Goal: Task Accomplishment & Management: Manage account settings

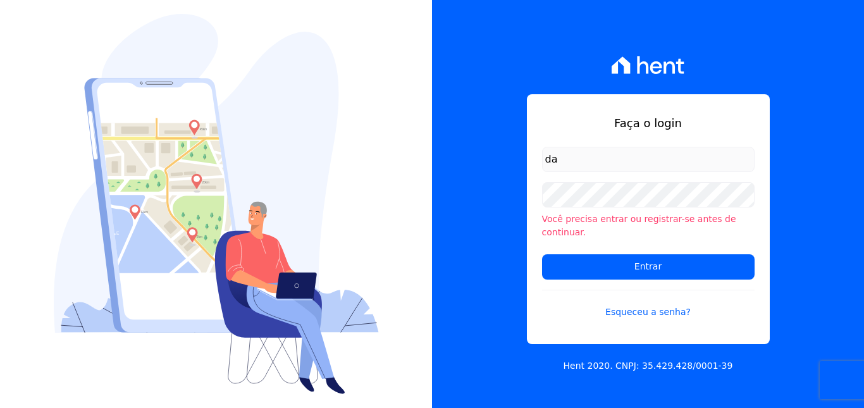
type input "davidcarvalhodf@gmail.com"
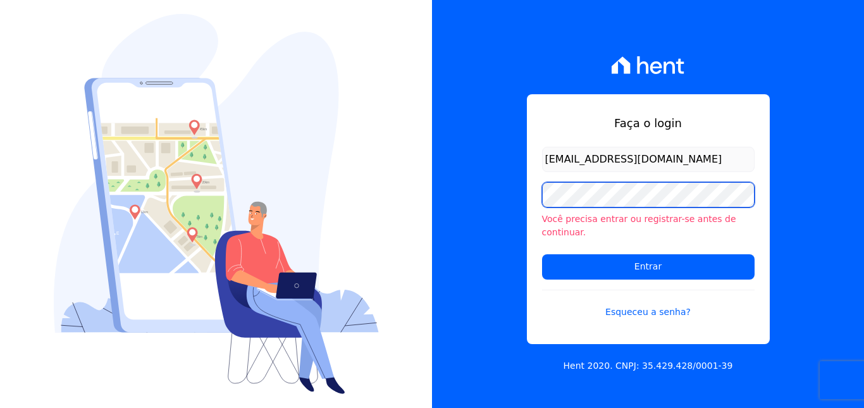
click at [542, 254] on input "Entrar" at bounding box center [648, 266] width 212 height 25
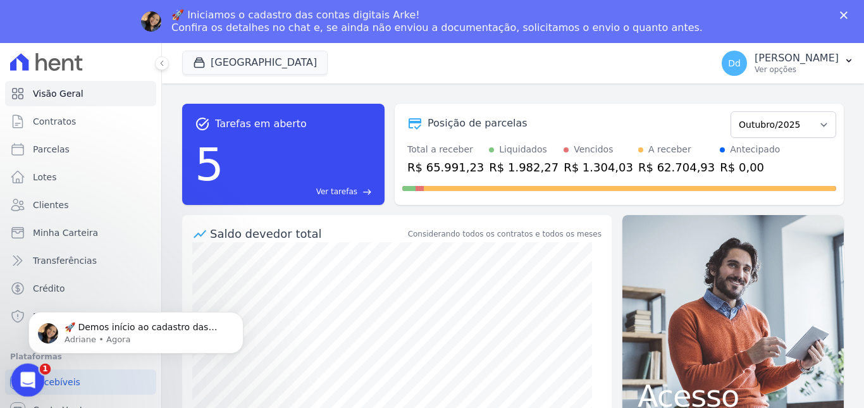
drag, startPoint x: 27, startPoint y: 381, endPoint x: 411, endPoint y: 465, distance: 393.5
click at [27, 381] on icon "Abrir mensagem da Intercom" at bounding box center [26, 378] width 21 height 21
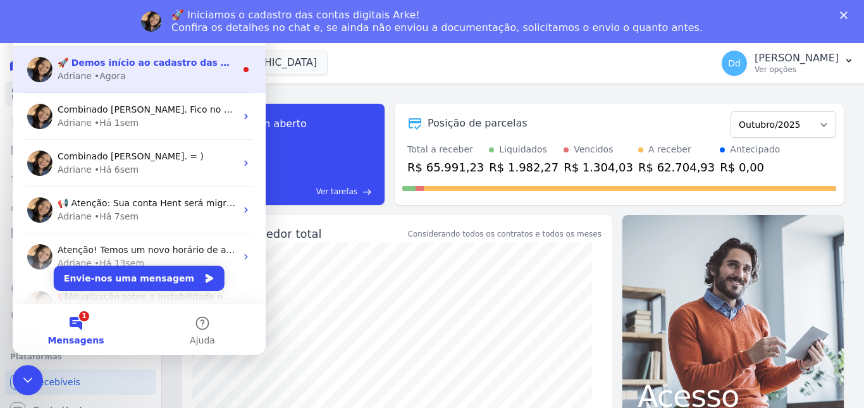
click at [112, 72] on div "• Agora" at bounding box center [110, 76] width 32 height 13
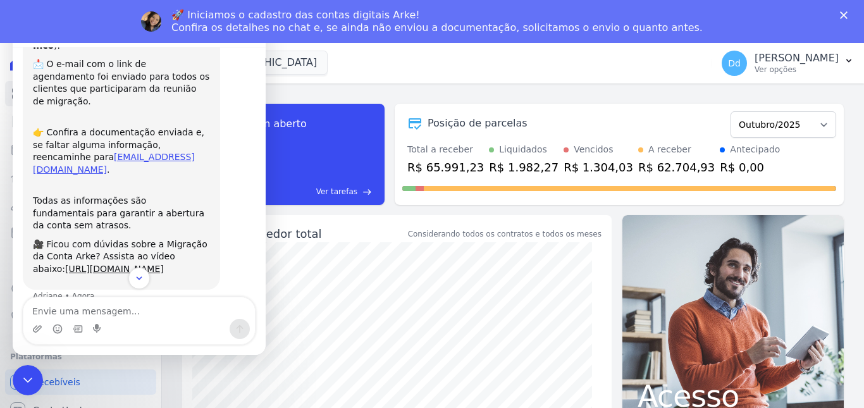
scroll to position [130, 0]
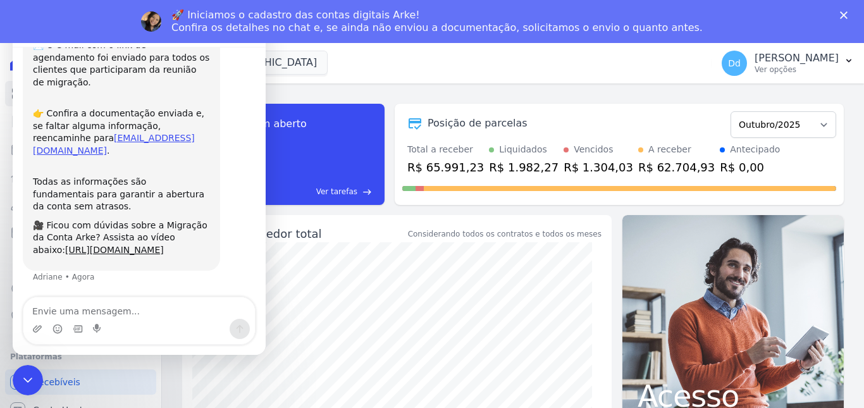
click at [114, 308] on textarea "Envie uma mensagem..." at bounding box center [138, 307] width 231 height 21
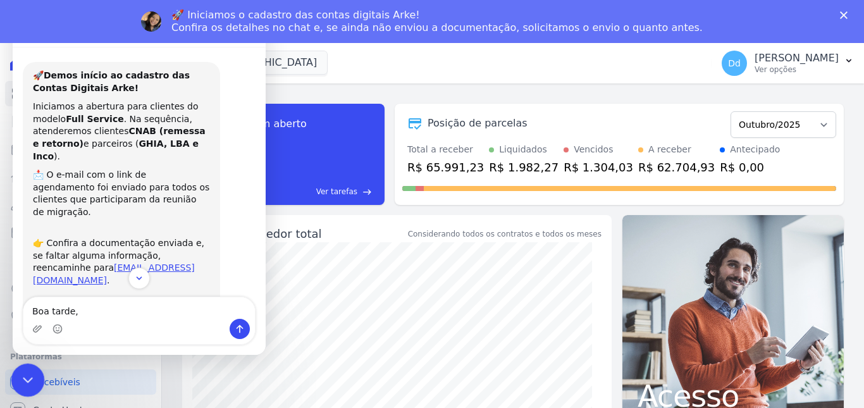
type textarea "Boa tarde,"
click at [28, 374] on icon "Fechar mensagem da Intercom" at bounding box center [25, 378] width 15 height 15
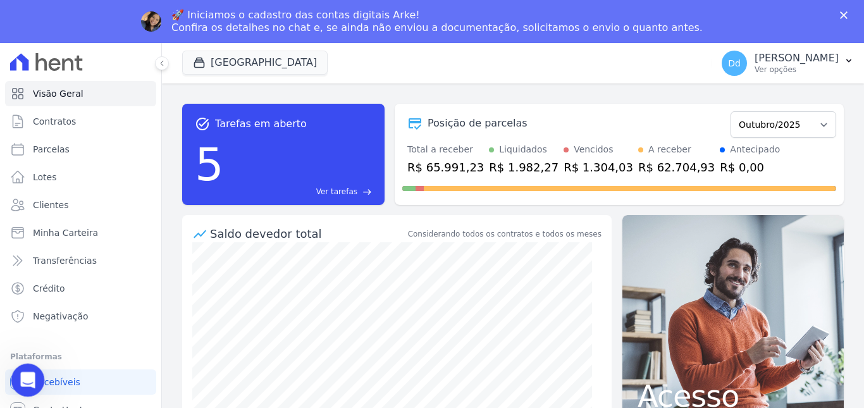
scroll to position [130, 0]
click at [28, 374] on icon "Abrir mensagem da Intercom" at bounding box center [26, 378] width 21 height 21
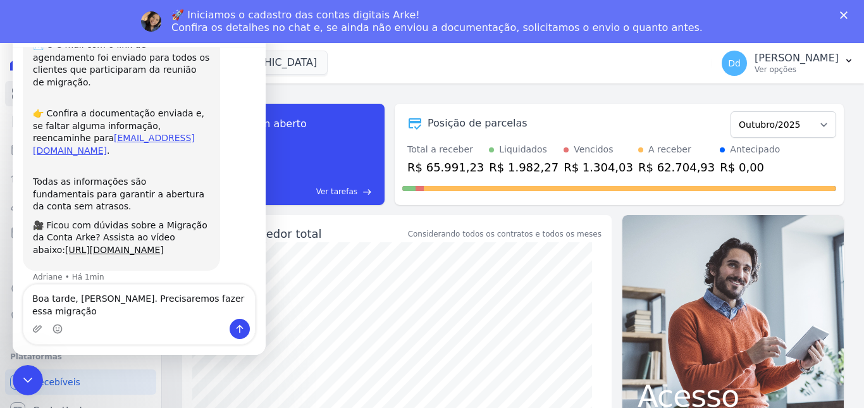
type textarea "Boa tarde, Adriane. Precisaremos fazer essa migração?"
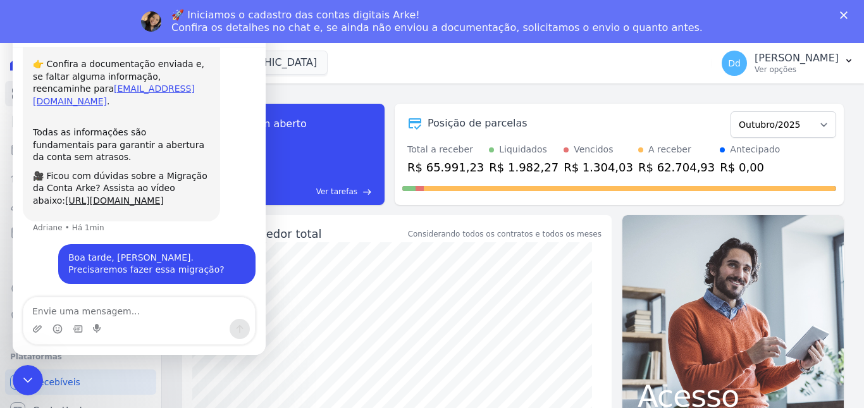
scroll to position [180, 0]
click at [27, 378] on icon "Fechar mensagem da Intercom" at bounding box center [25, 378] width 9 height 5
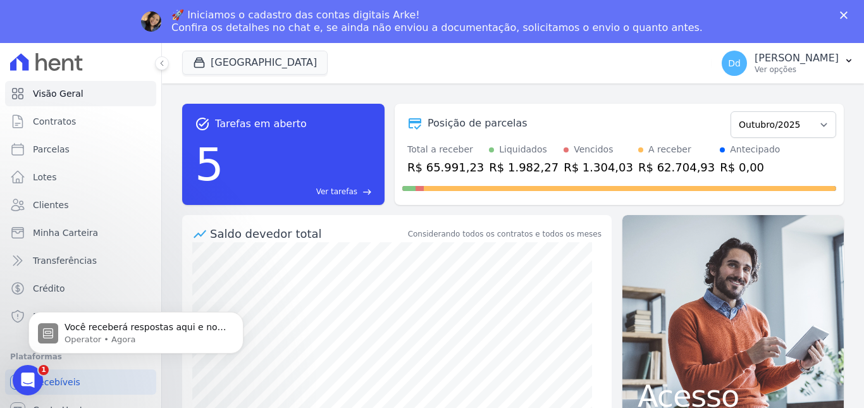
scroll to position [309, 0]
click at [82, 334] on p "Operator • Agora" at bounding box center [145, 339] width 163 height 11
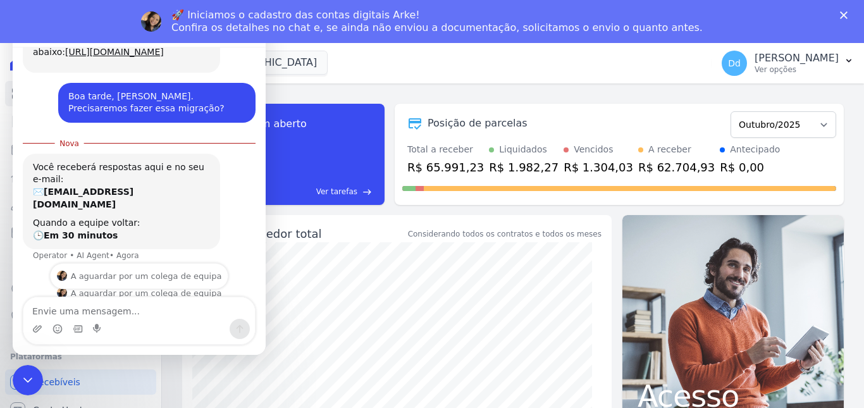
scroll to position [329, 0]
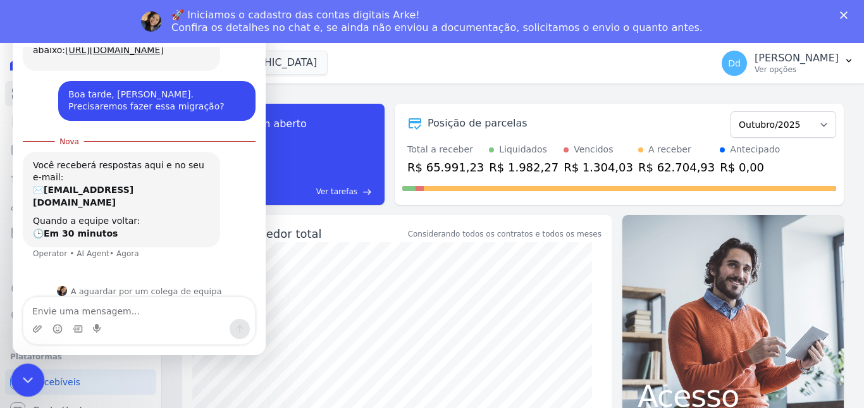
click at [23, 383] on icon "Fechar mensagem da Intercom" at bounding box center [25, 378] width 15 height 15
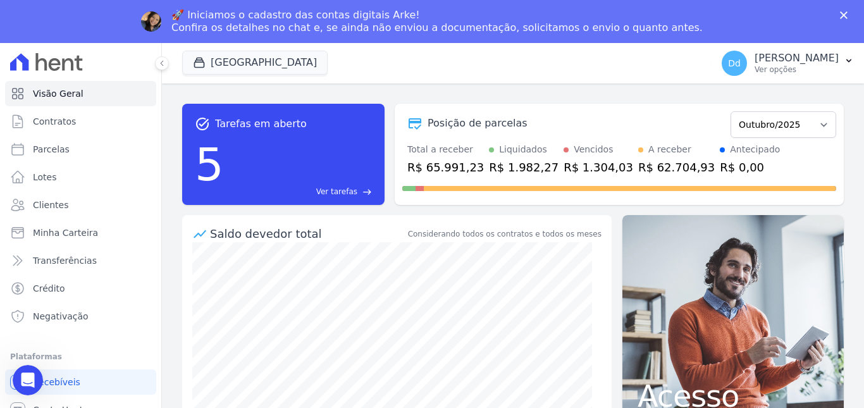
click at [842, 15] on polygon "Fechar" at bounding box center [844, 15] width 8 height 8
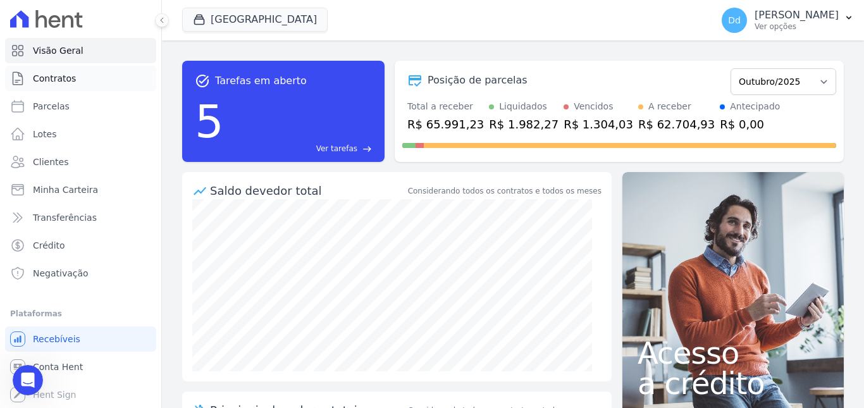
click at [59, 77] on span "Contratos" at bounding box center [54, 78] width 43 height 13
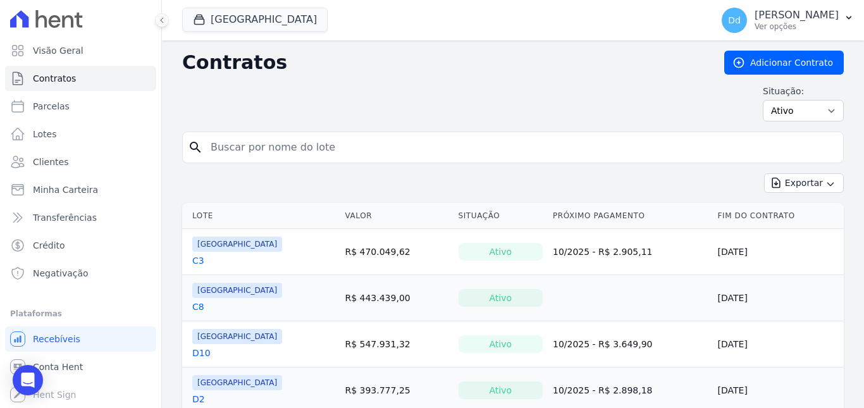
click at [248, 143] on input "search" at bounding box center [520, 147] width 635 height 25
type input "d1"
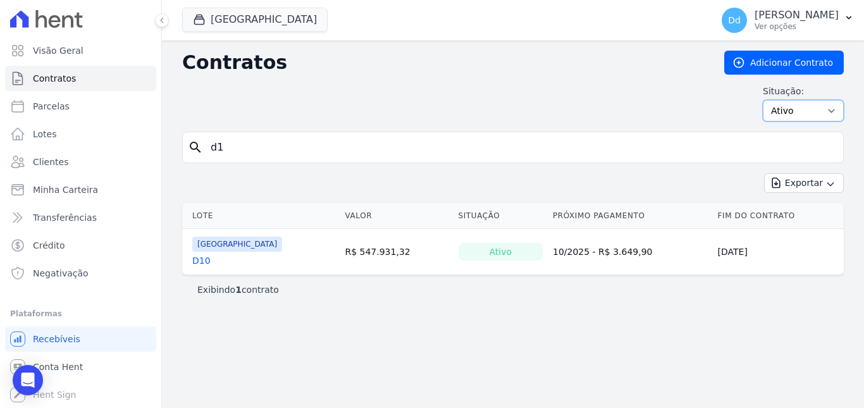
click at [785, 116] on select "Ativo Todos Pausado Distratado Rascunho Expirado Encerrado" at bounding box center [803, 110] width 81 height 21
select select "on_hold"
click at [768, 100] on select "Ativo Todos Pausado Distratado Rascunho Expirado Encerrado" at bounding box center [803, 110] width 81 height 21
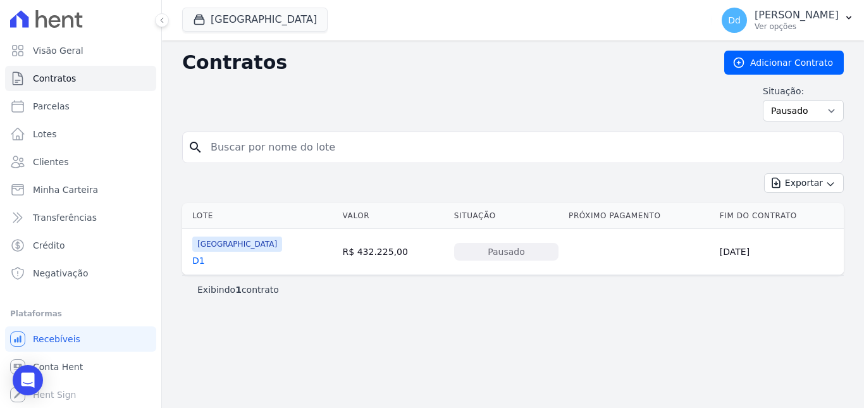
click at [197, 264] on link "D1" at bounding box center [198, 260] width 13 height 13
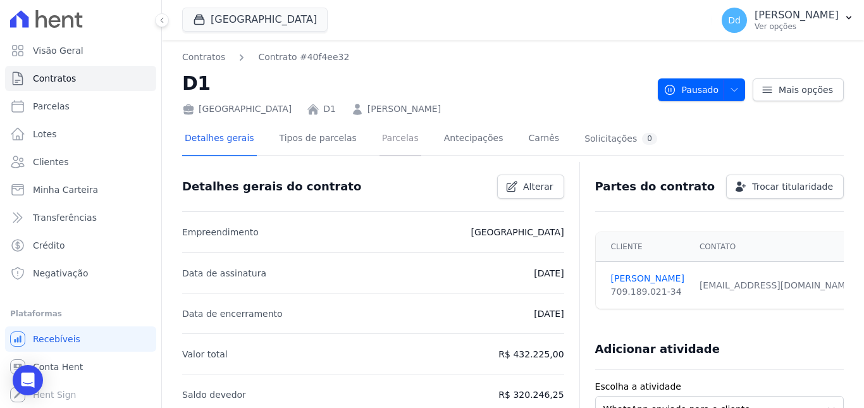
click at [389, 131] on link "Parcelas" at bounding box center [400, 140] width 42 height 34
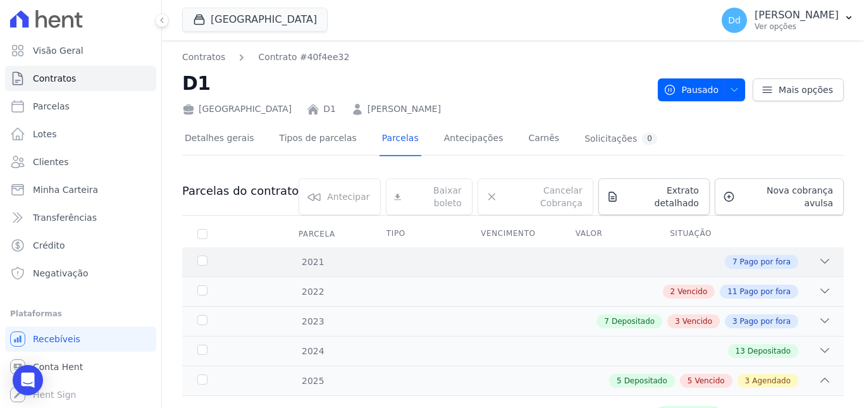
click at [818, 255] on icon at bounding box center [824, 261] width 13 height 13
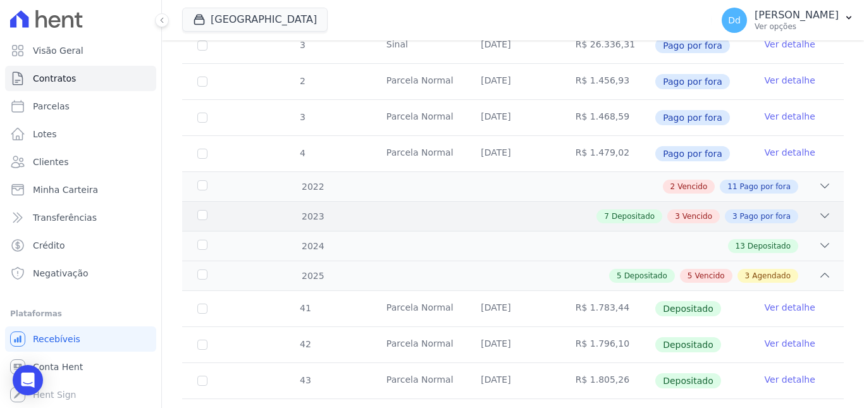
scroll to position [379, 0]
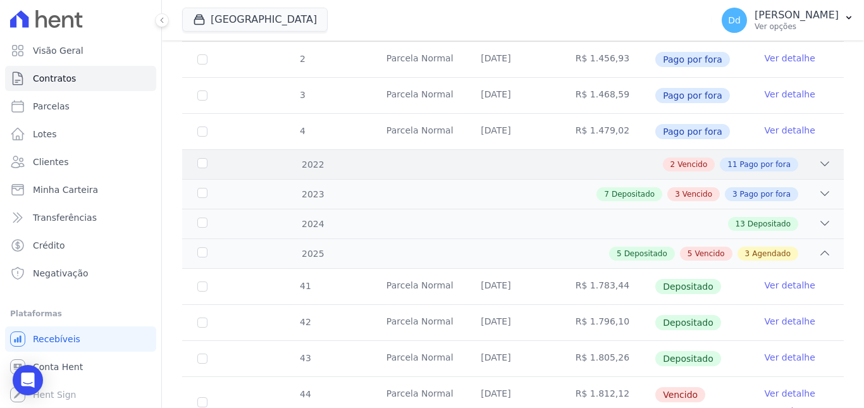
click at [818, 157] on icon at bounding box center [824, 163] width 13 height 13
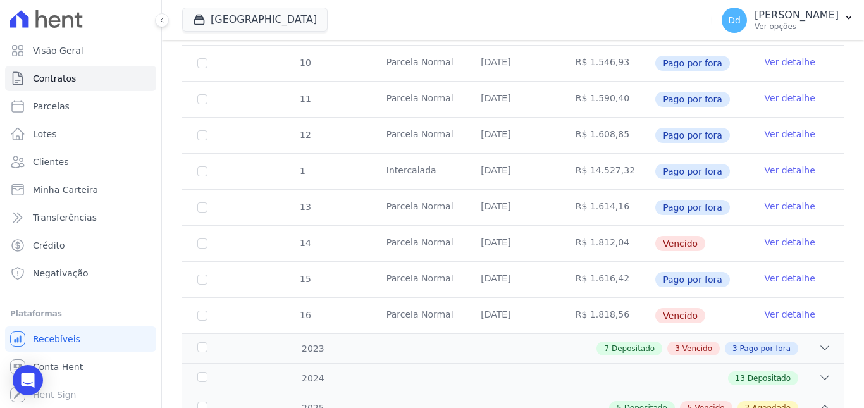
scroll to position [696, 0]
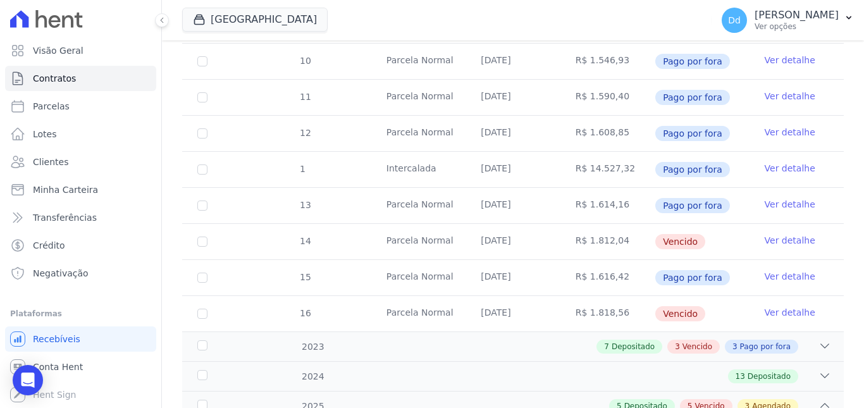
click at [773, 234] on link "Ver detalhe" at bounding box center [789, 240] width 51 height 13
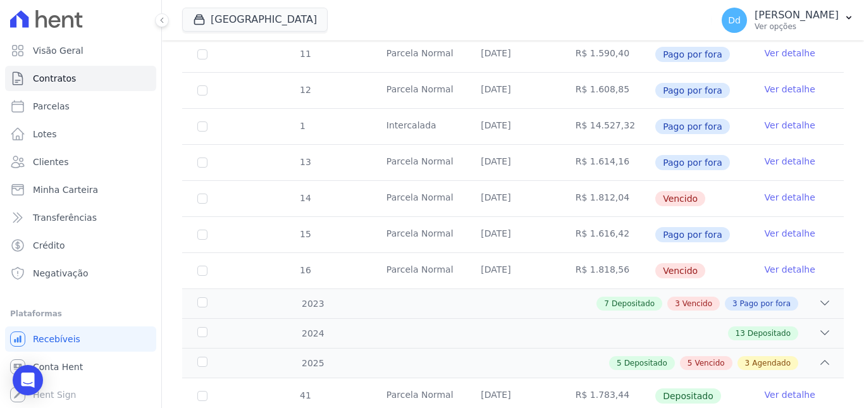
scroll to position [759, 0]
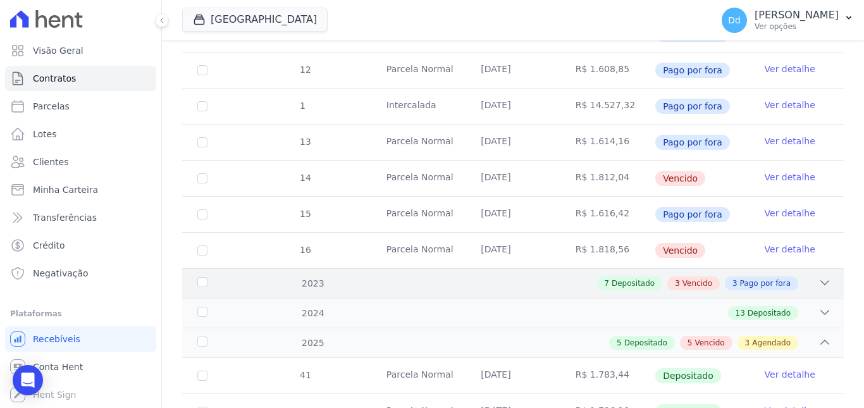
click at [543, 276] on div "7 Depositado 3 Vencido 3 Pago por fora" at bounding box center [545, 283] width 572 height 14
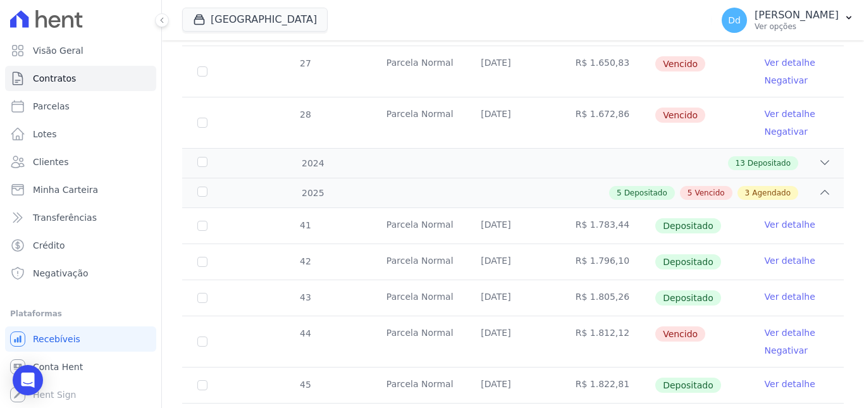
scroll to position [1391, 0]
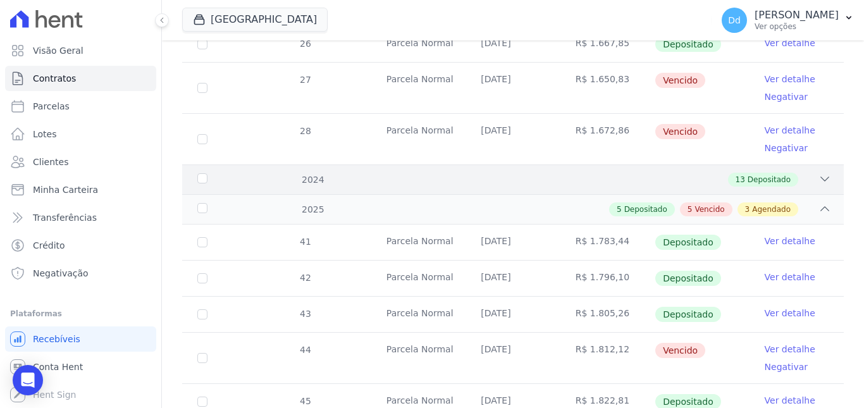
click at [422, 174] on div "13 Depositado" at bounding box center [545, 180] width 572 height 14
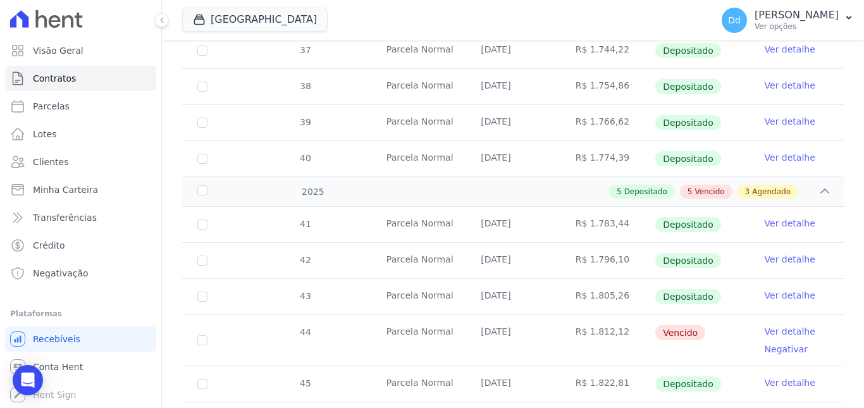
scroll to position [1897, 0]
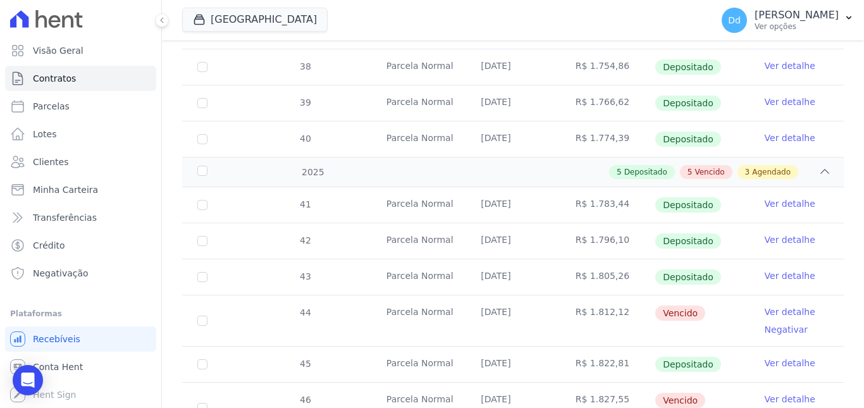
click at [765, 305] on link "Ver detalhe" at bounding box center [789, 311] width 51 height 13
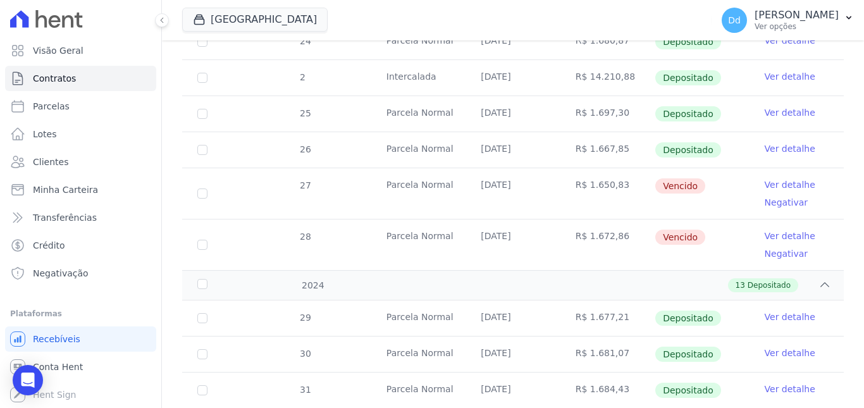
scroll to position [1265, 0]
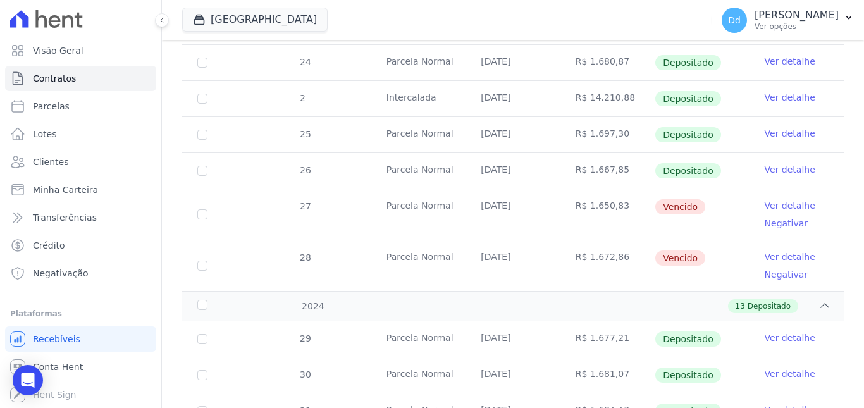
click at [776, 199] on link "Ver detalhe" at bounding box center [789, 205] width 51 height 13
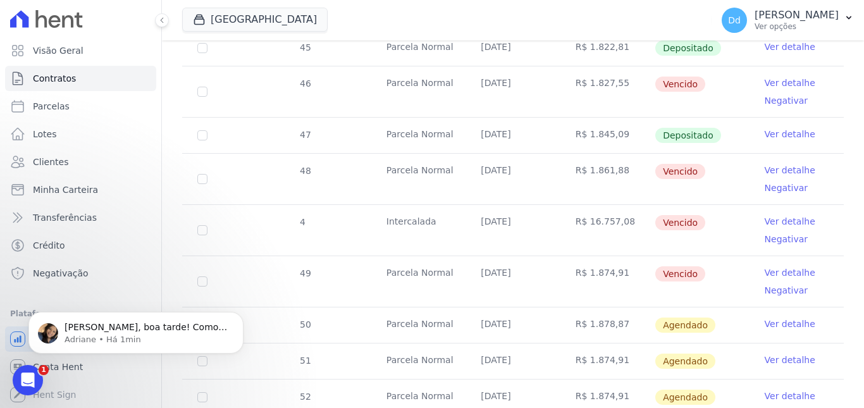
scroll to position [0, 0]
click at [111, 331] on span "Olá David, boa tarde! Como vai? David, sim. A conta digital Arke é para todos o…" at bounding box center [145, 402] width 162 height 161
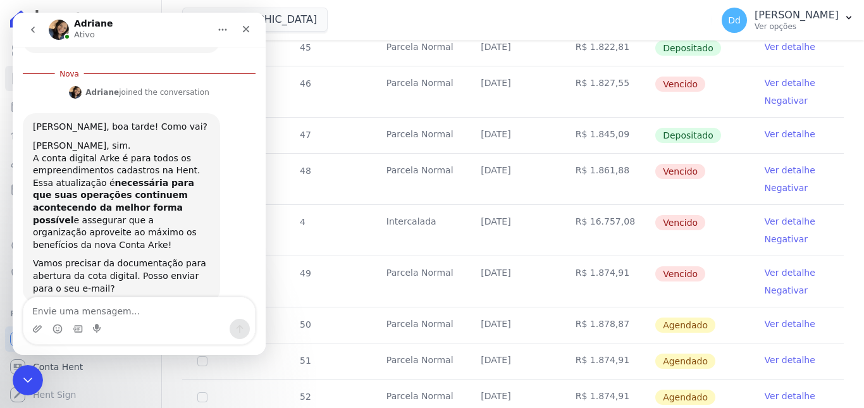
scroll to position [510, 0]
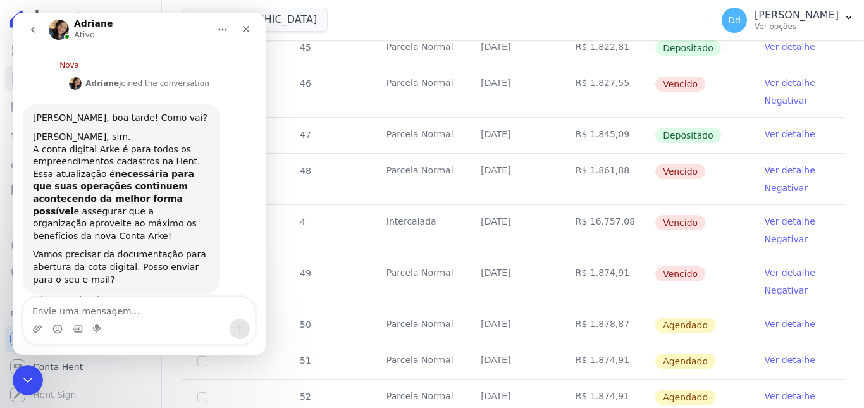
click at [128, 316] on textarea "Envie uma mensagem..." at bounding box center [138, 307] width 231 height 21
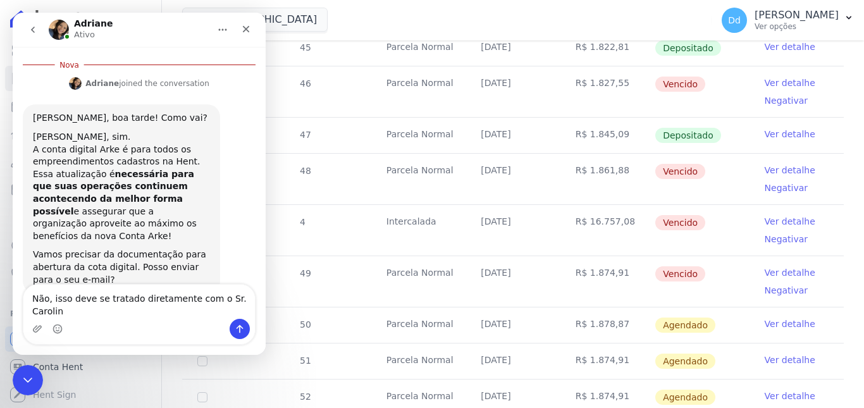
type textarea "Não, isso deve se tratado diretamente com o Sr. Carolino"
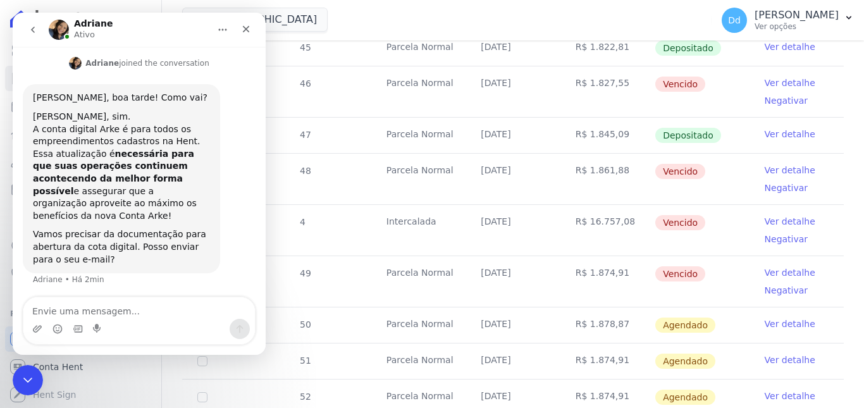
scroll to position [539, 0]
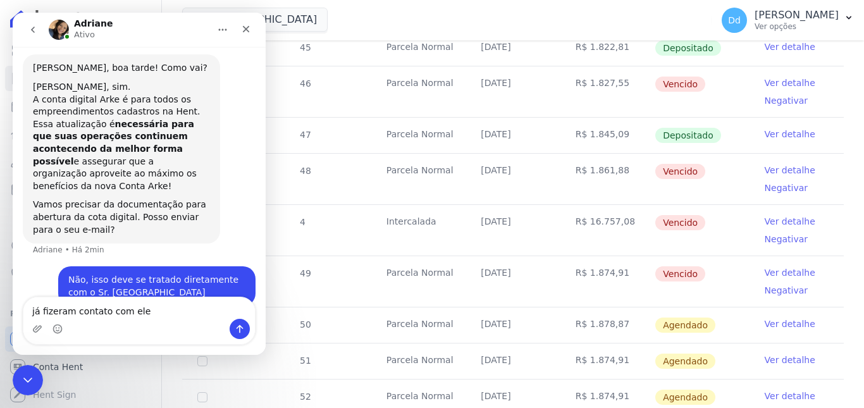
type textarea "já fizeram contato com ele?"
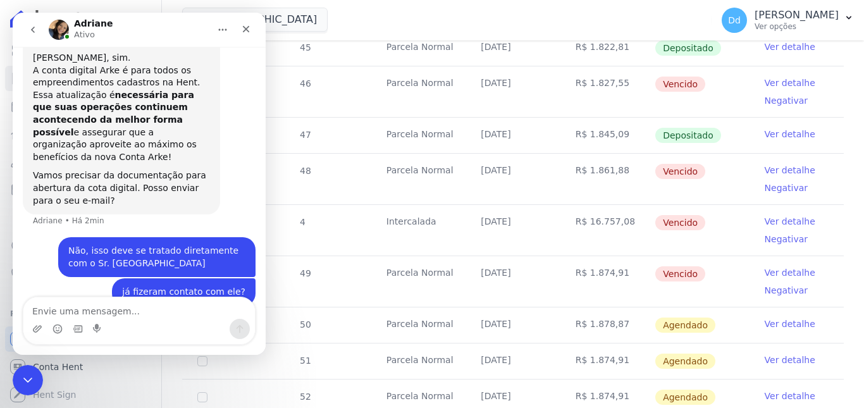
click at [157, 308] on textarea "Envie uma mensagem..." at bounding box center [138, 307] width 231 height 21
click at [21, 382] on icon "Fechar mensagem da Intercom" at bounding box center [25, 378] width 15 height 15
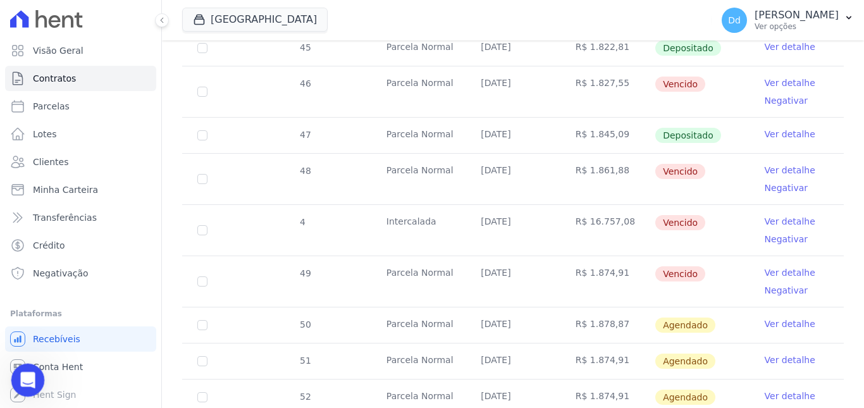
click at [32, 384] on div "Abrir mensagem da Intercom" at bounding box center [26, 378] width 42 height 42
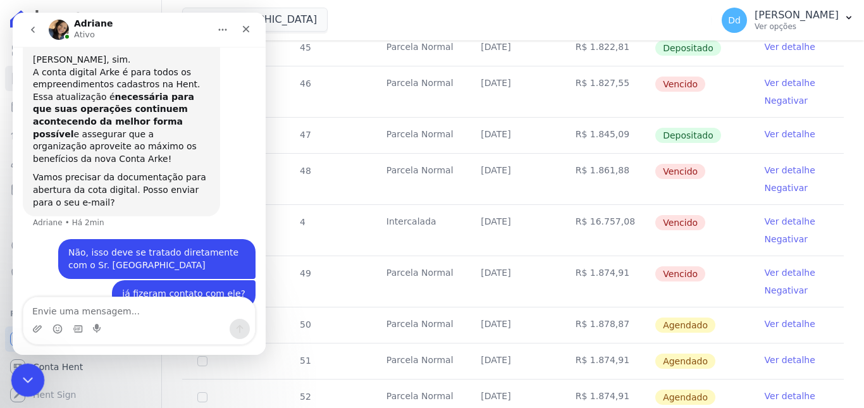
drag, startPoint x: 21, startPoint y: 371, endPoint x: 145, endPoint y: 412, distance: 130.6
click at [21, 371] on icon "Fechar mensagem da Intercom" at bounding box center [25, 378] width 15 height 15
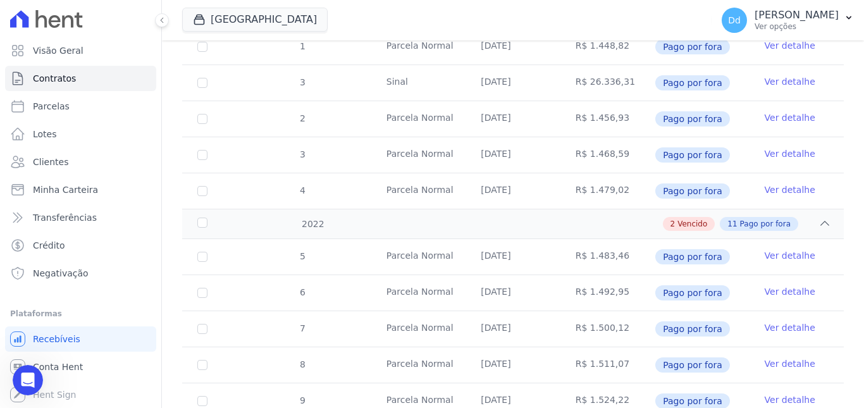
scroll to position [316, 0]
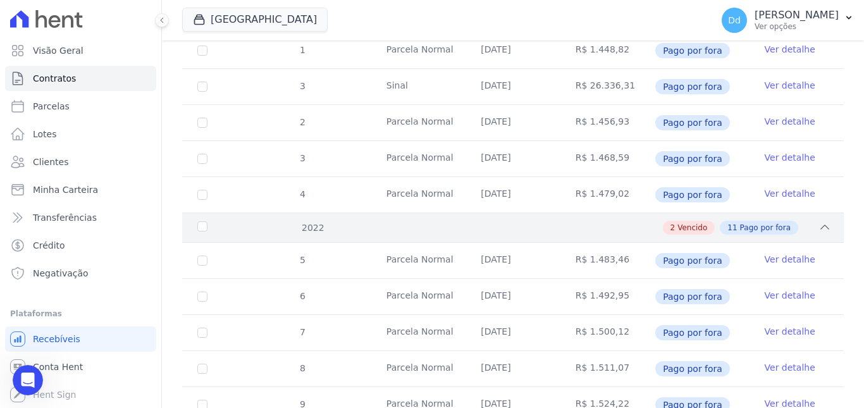
click at [297, 221] on div "2 Vencido 11 Pago por fora" at bounding box center [545, 228] width 572 height 14
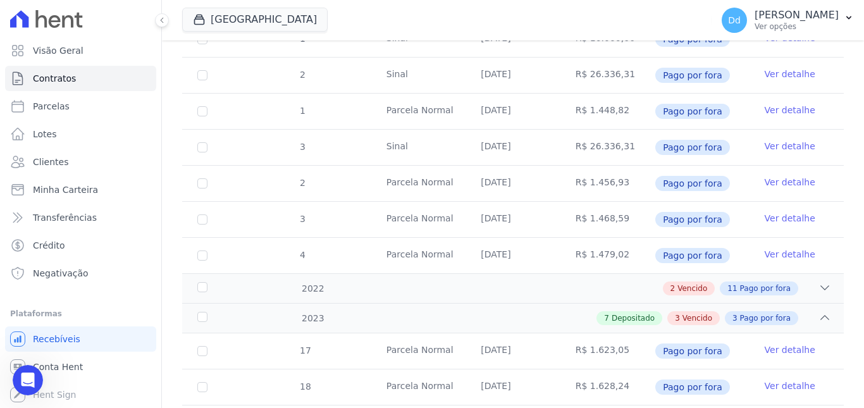
scroll to position [253, 0]
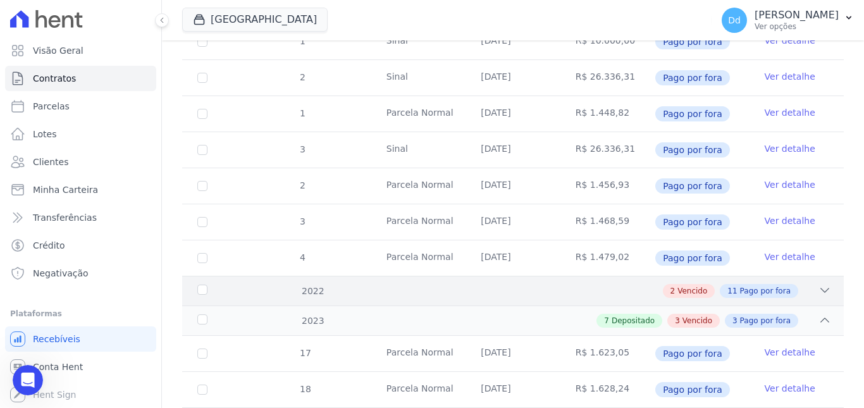
click at [326, 284] on div "2 Vencido 11 Pago por fora" at bounding box center [545, 291] width 572 height 14
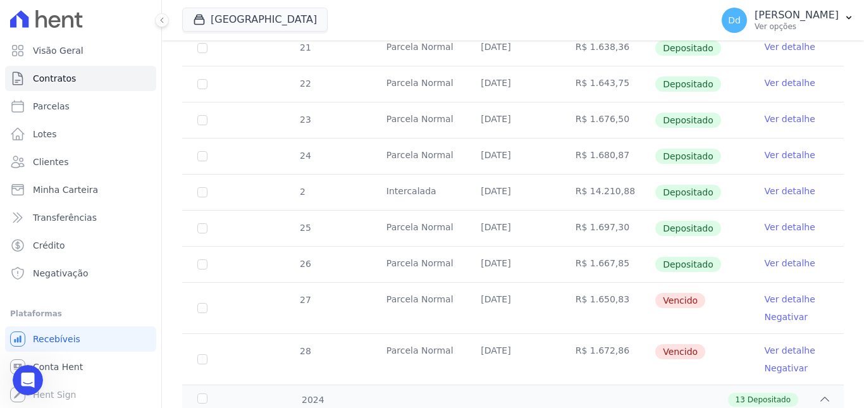
scroll to position [1391, 0]
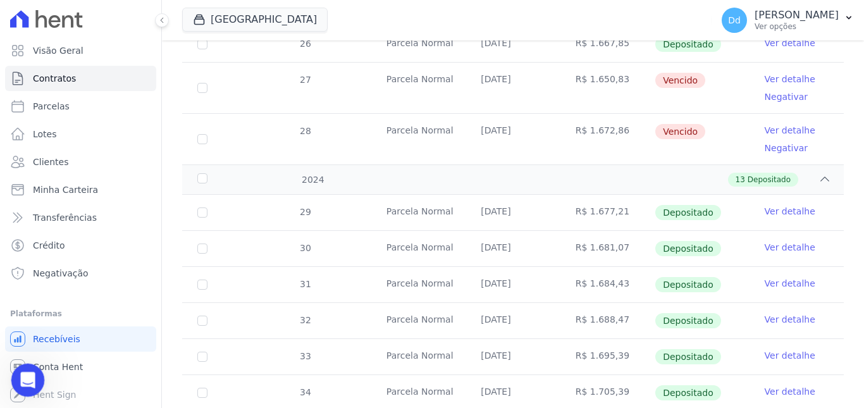
drag, startPoint x: 54, startPoint y: 725, endPoint x: 25, endPoint y: 376, distance: 350.3
click at [25, 376] on icon "Abrir mensagem da Intercom" at bounding box center [26, 378] width 21 height 21
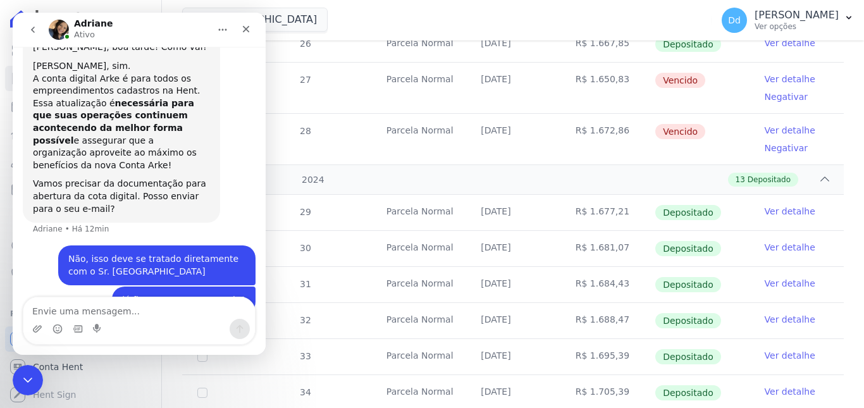
scroll to position [568, 0]
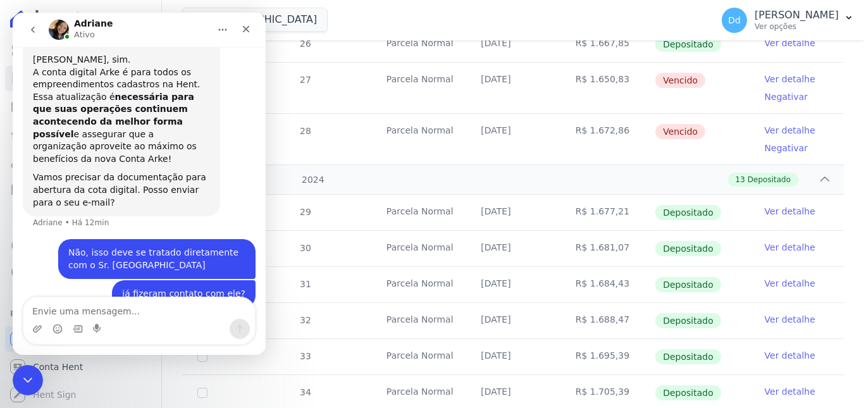
click at [146, 310] on textarea "Envie uma mensagem..." at bounding box center [138, 307] width 231 height 21
click at [22, 371] on icon "Fechar mensagem da Intercom" at bounding box center [25, 378] width 15 height 15
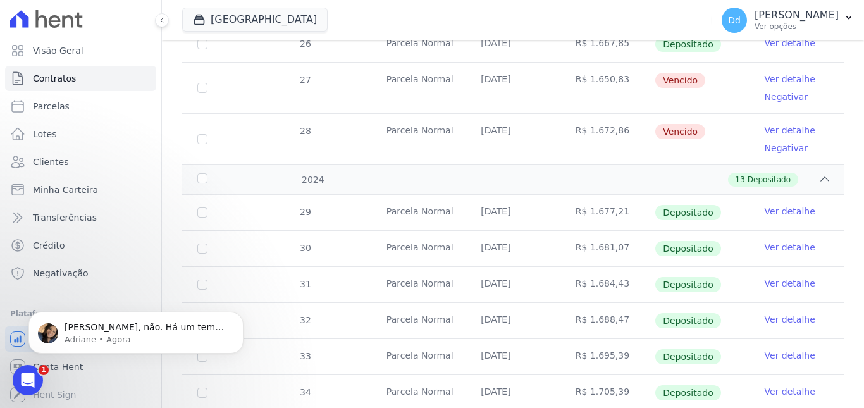
scroll to position [698, 0]
click at [144, 331] on span "David, não. Há um tempo realizamos uma ação para agendamento da reunião para ex…" at bounding box center [145, 371] width 162 height 98
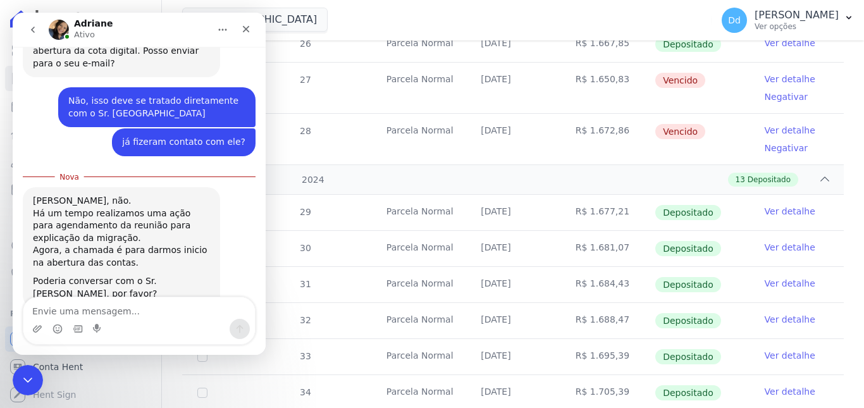
scroll to position [719, 0]
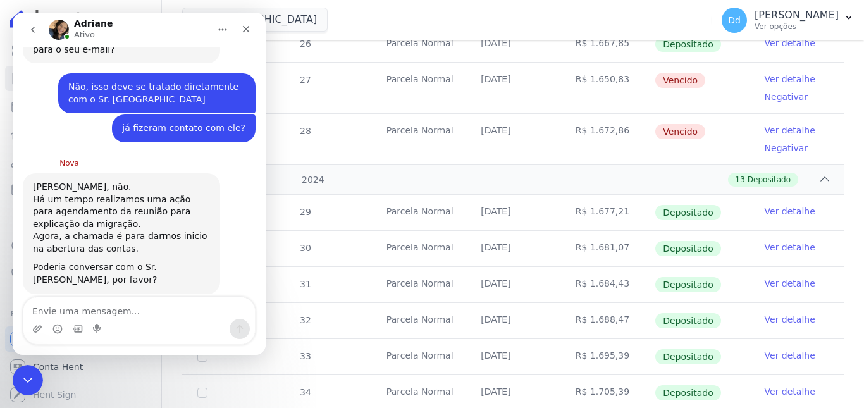
click at [134, 312] on textarea "Envie uma mensagem..." at bounding box center [138, 307] width 231 height 21
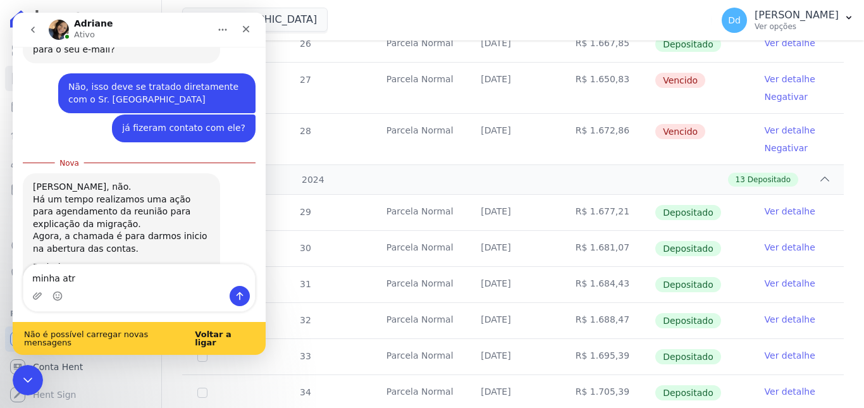
scroll to position [752, 0]
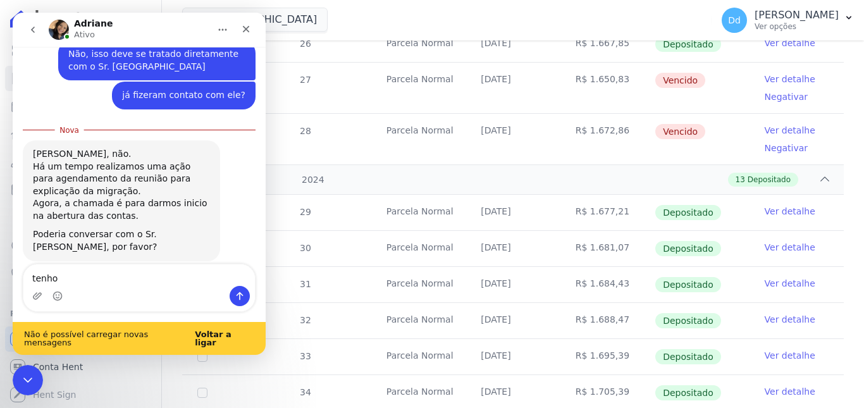
type textarea "tenho"
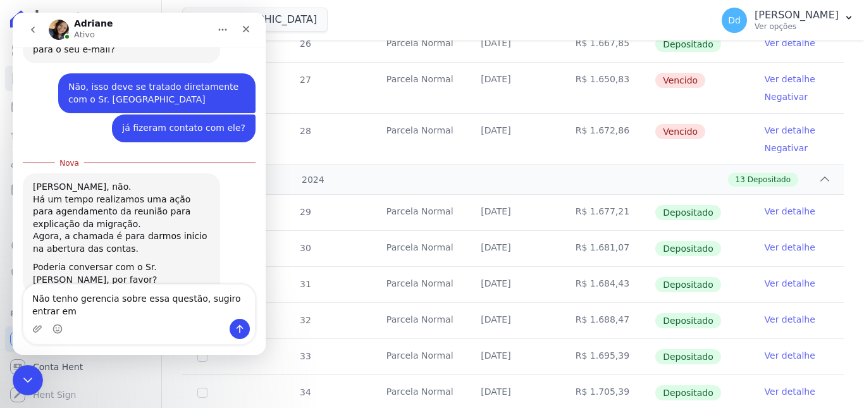
scroll to position [732, 0]
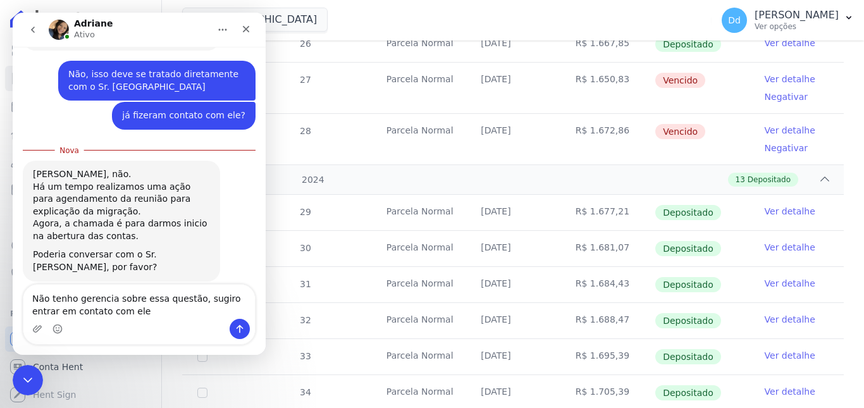
type textarea "Não tenho gerencia sobre essa questão, sugiro entrar em contato com ele."
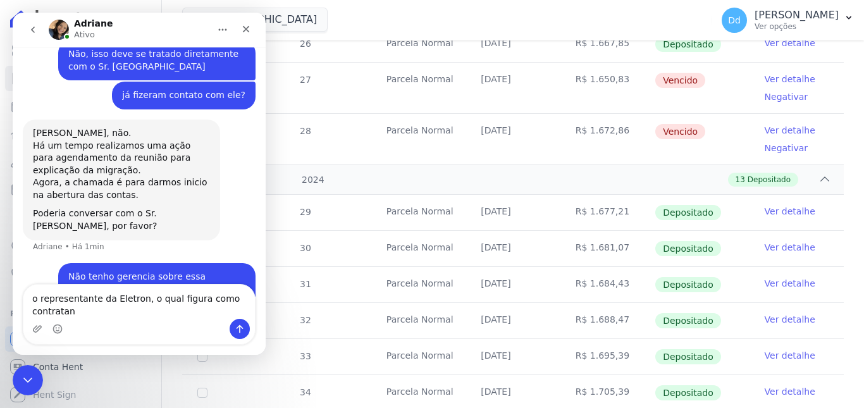
scroll to position [761, 0]
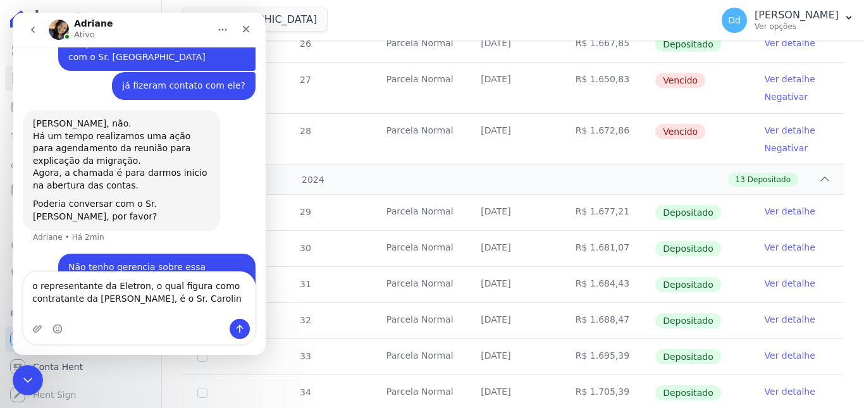
type textarea "o representante da Eletron, o qual figura como contratante da HENT, é o Sr. Car…"
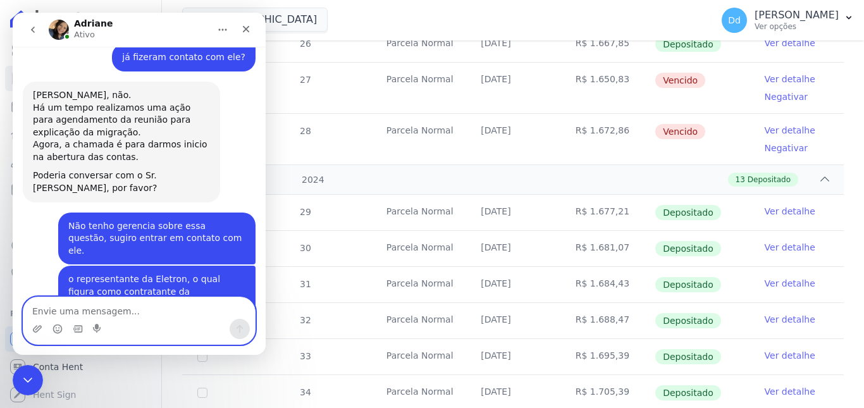
scroll to position [864, 0]
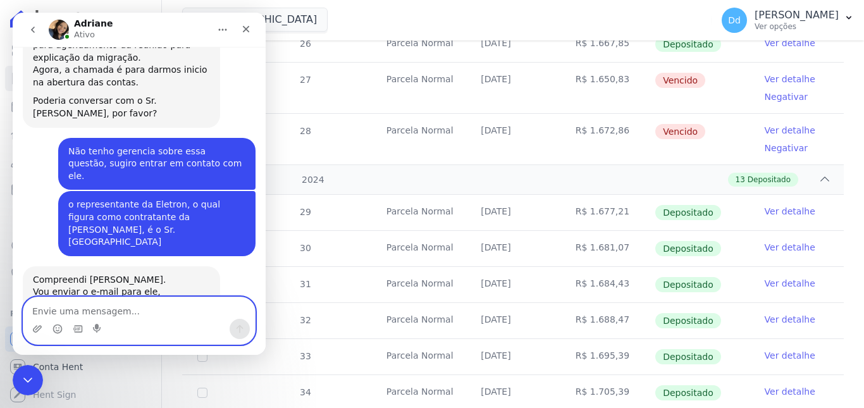
click at [102, 303] on textarea "Envie uma mensagem..." at bounding box center [138, 307] width 231 height 21
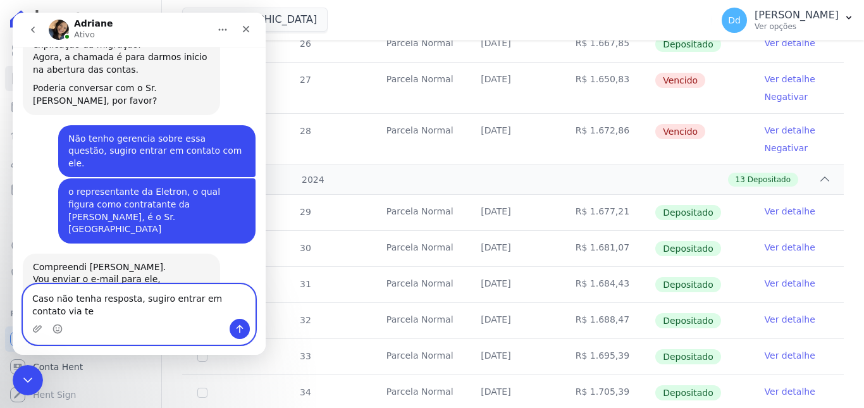
scroll to position [877, 0]
type textarea "Caso não tenha resposta, sugiro entrar em contato via telefone"
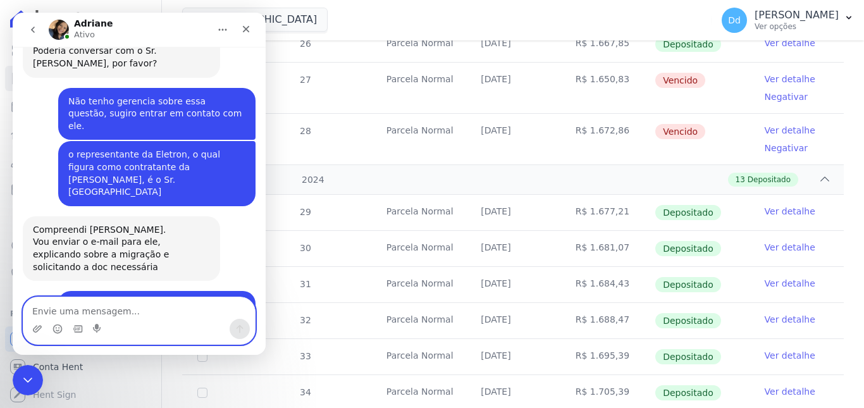
scroll to position [952, 0]
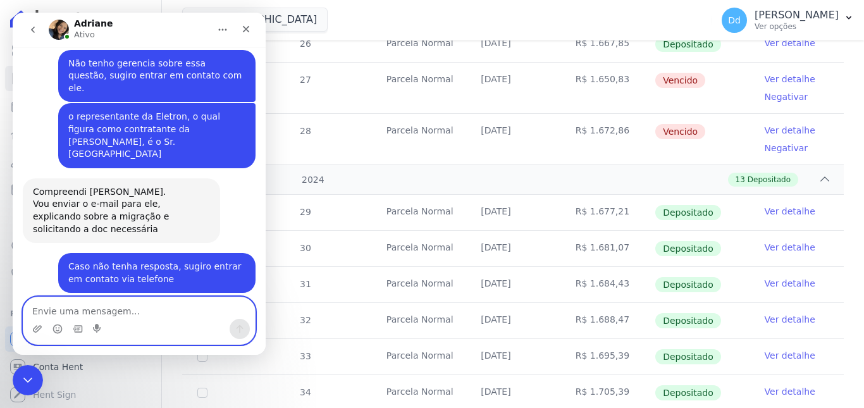
click at [128, 314] on textarea "Envie uma mensagem..." at bounding box center [138, 307] width 231 height 21
click at [125, 317] on textarea "Envie uma mensagem..." at bounding box center [138, 307] width 231 height 21
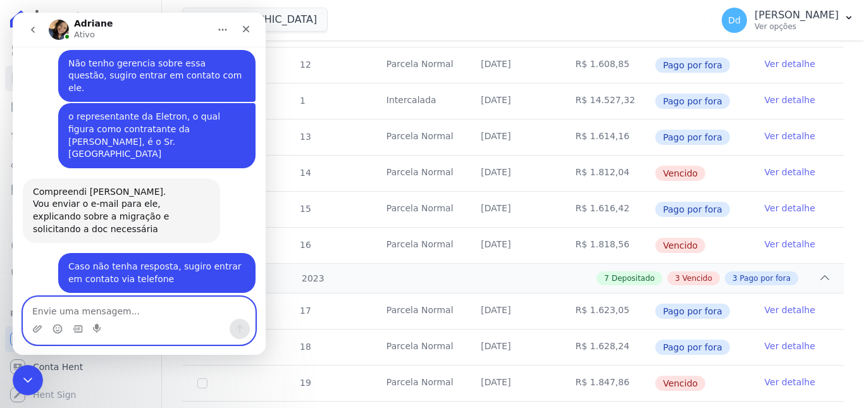
scroll to position [759, 0]
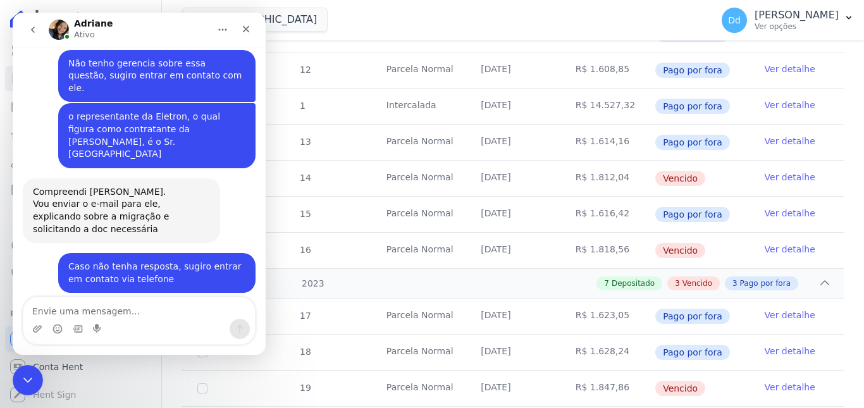
click at [772, 171] on link "Ver detalhe" at bounding box center [789, 177] width 51 height 13
click at [768, 171] on link "Ver detalhe" at bounding box center [789, 177] width 51 height 13
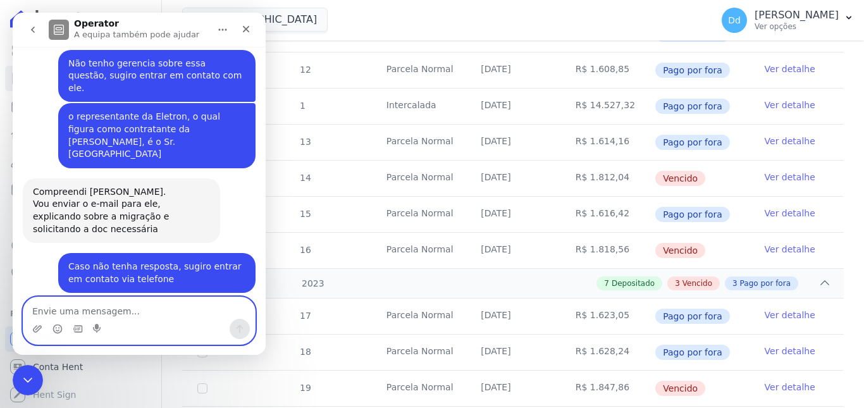
click at [73, 310] on textarea "Envie uma mensagem..." at bounding box center [138, 307] width 231 height 21
type textarea "E"
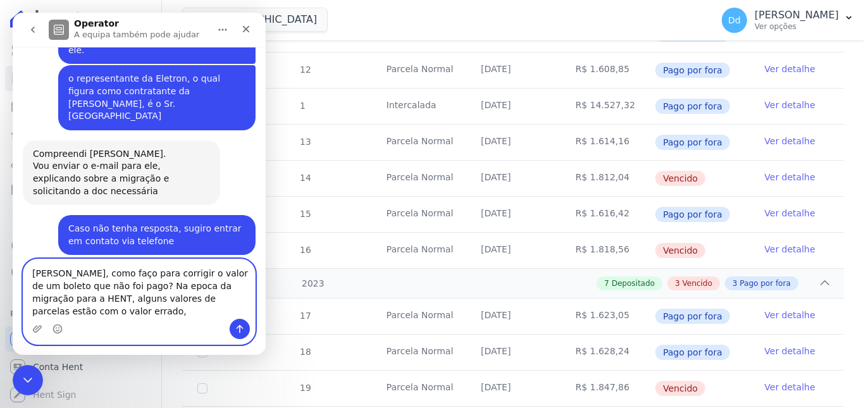
scroll to position [978, 0]
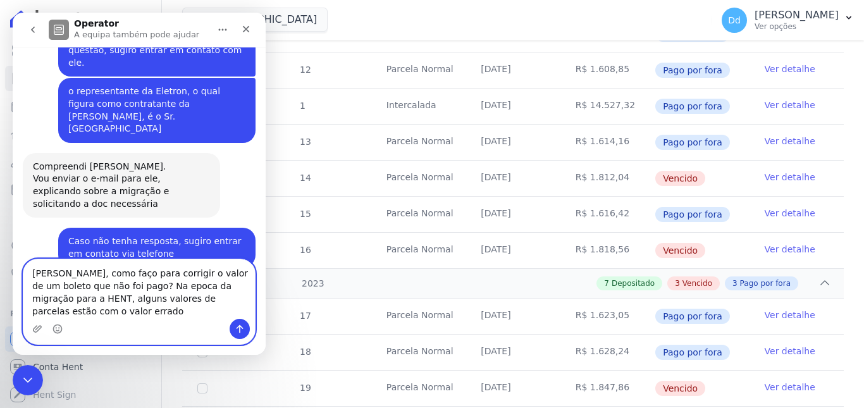
type textarea "Adriane, como faço para corrigir o valor de um boleto que não foi pago? Na epoc…"
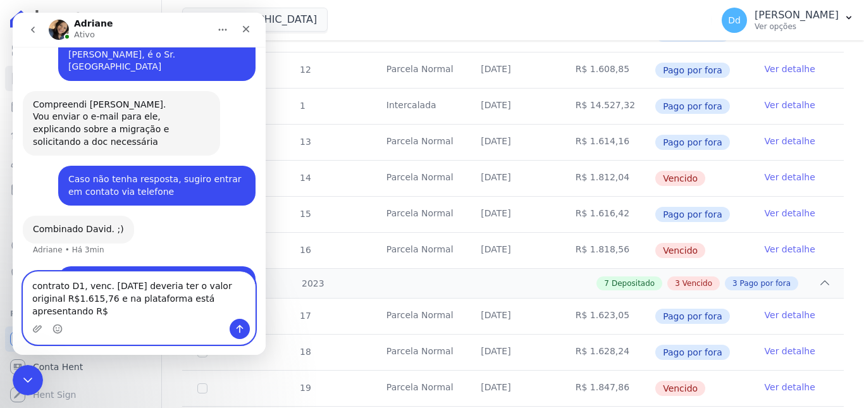
scroll to position [1052, 0]
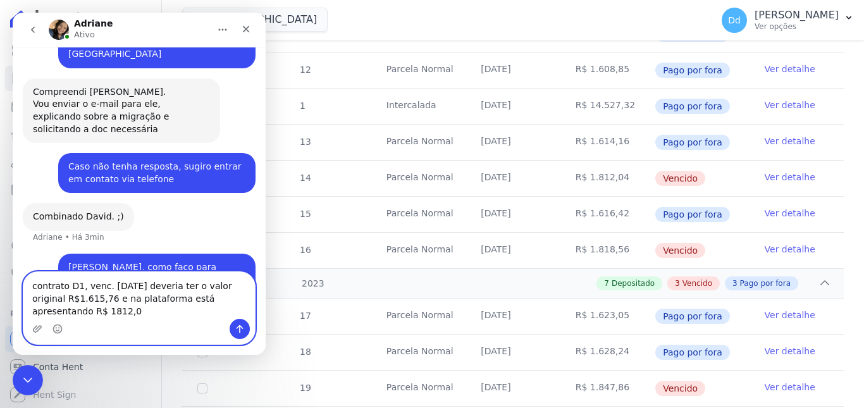
type textarea "contrato D1, venc. 20/10/2022 deveria ter o valor original R$1.615,76 e na plat…"
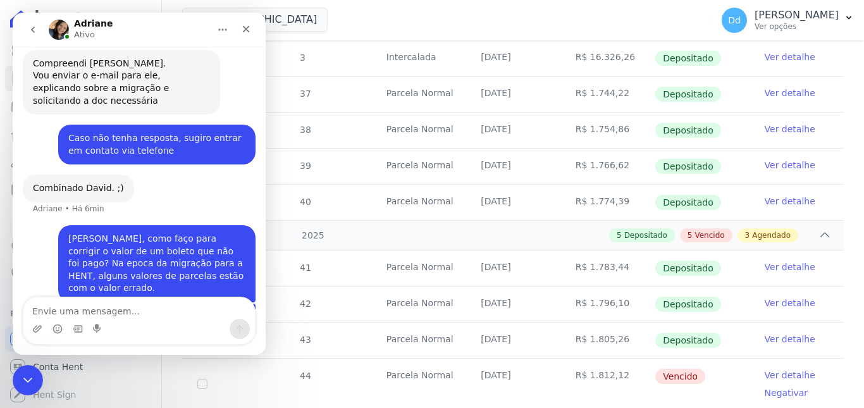
scroll to position [1897, 0]
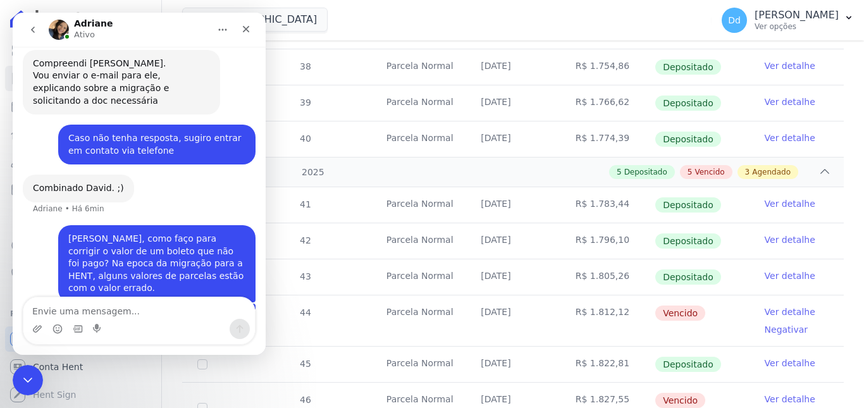
drag, startPoint x: 475, startPoint y: 305, endPoint x: 541, endPoint y: 309, distance: 65.9
click at [541, 309] on td "20/04/2025" at bounding box center [512, 320] width 94 height 51
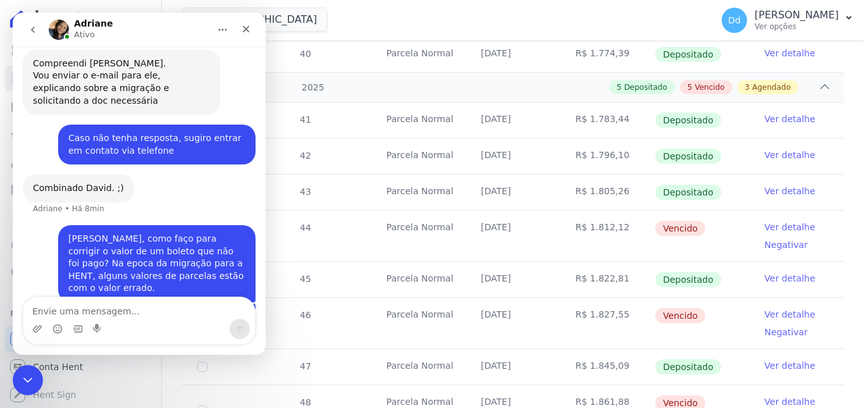
scroll to position [2087, 0]
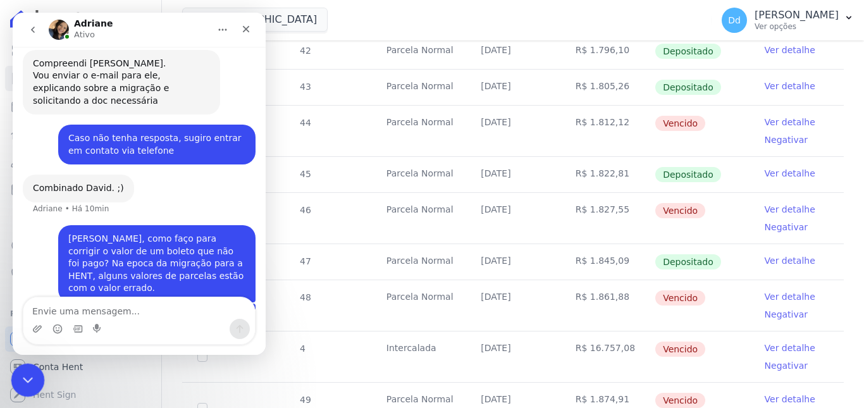
click at [25, 372] on icon "Fechar mensagem da Intercom" at bounding box center [25, 378] width 15 height 15
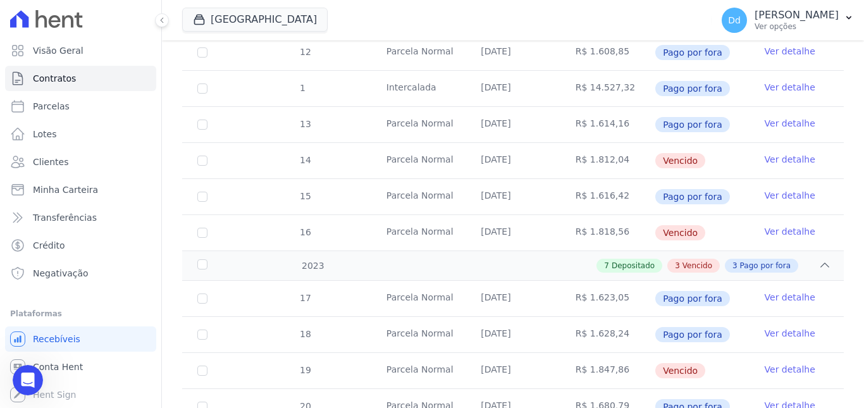
scroll to position [632, 0]
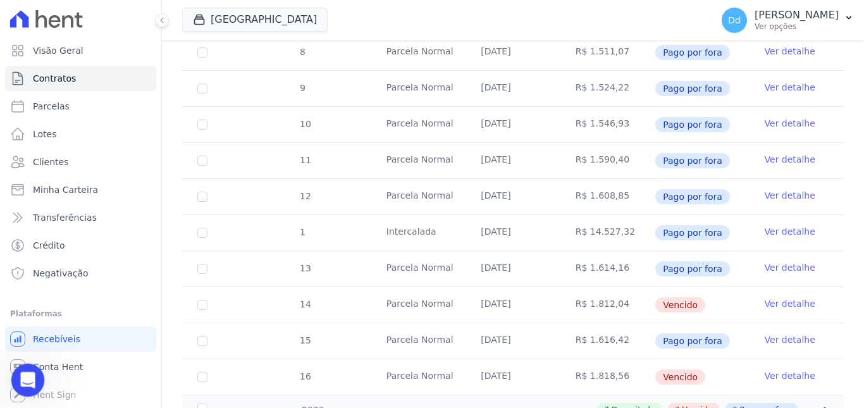
click at [17, 389] on div "Abrir mensagem da Intercom" at bounding box center [26, 378] width 42 height 42
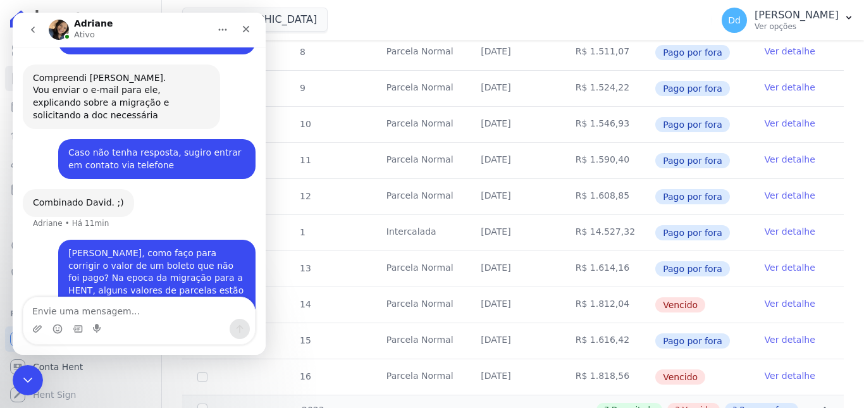
scroll to position [1081, 0]
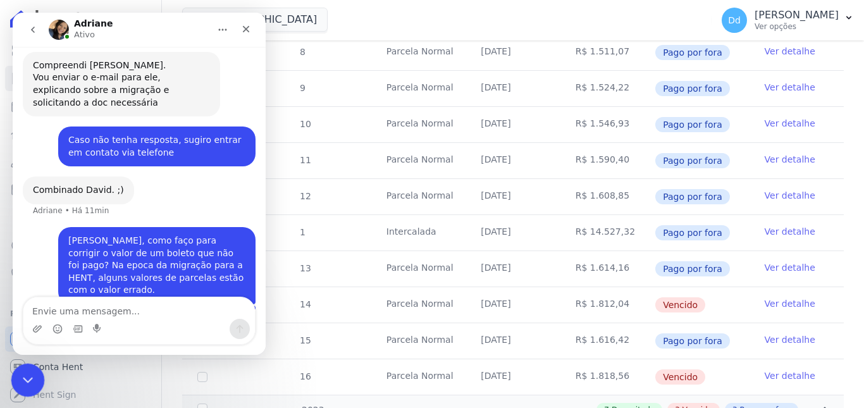
click at [24, 380] on icon "Fechar mensagem da Intercom" at bounding box center [25, 378] width 15 height 15
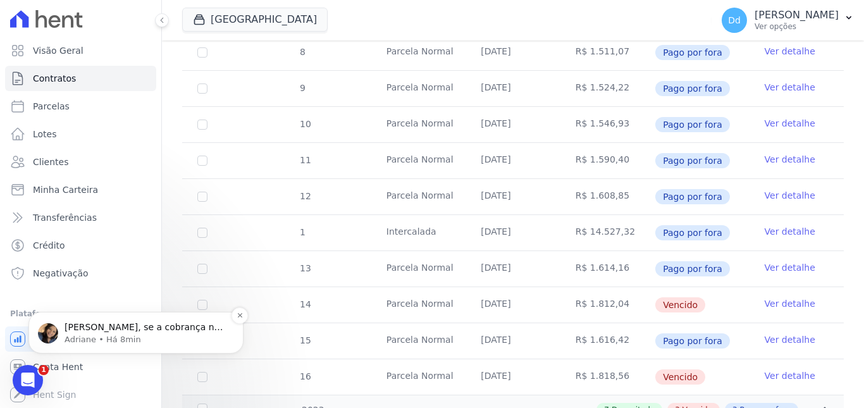
scroll to position [0, 0]
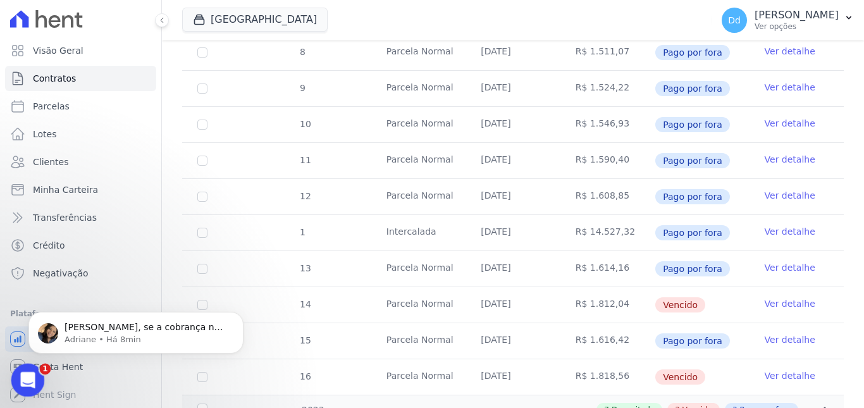
click at [19, 377] on icon "Abrir mensagem da Intercom" at bounding box center [26, 378] width 21 height 21
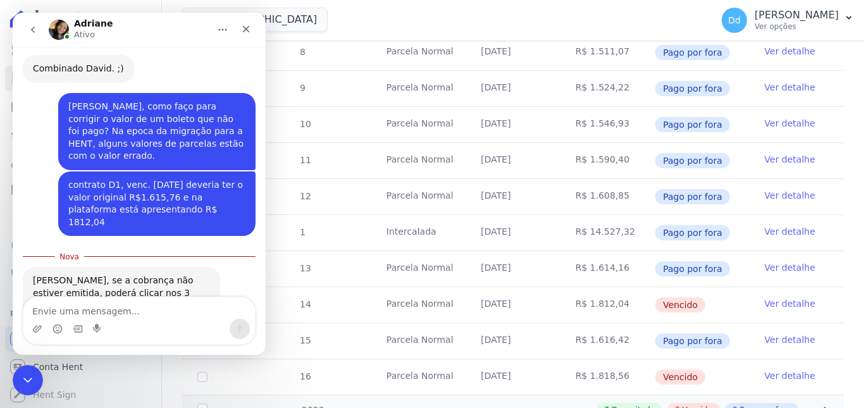
scroll to position [1201, 0]
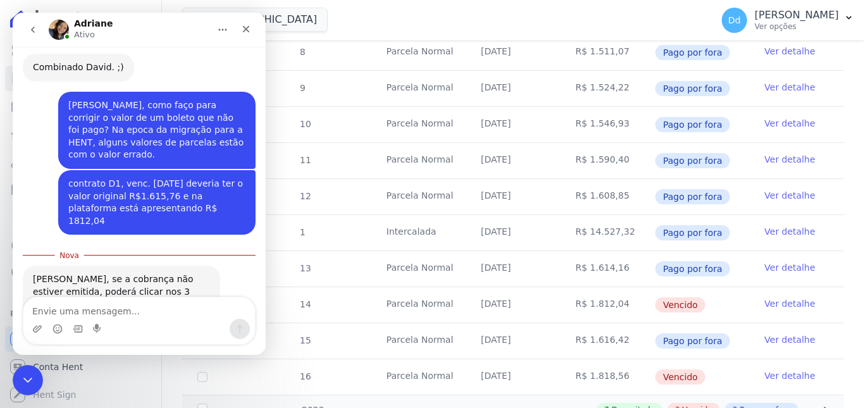
click at [121, 304] on textarea "Envie uma mensagem..." at bounding box center [138, 307] width 231 height 21
type textarea "a inserção foi realizada diretamente pela HENT"
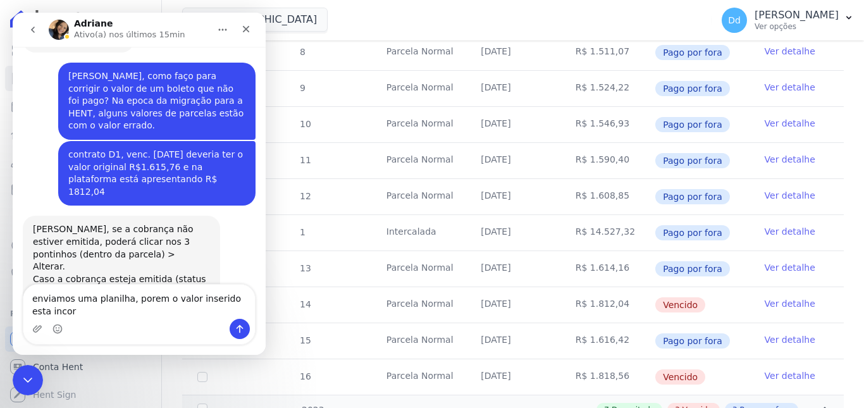
scroll to position [1243, 0]
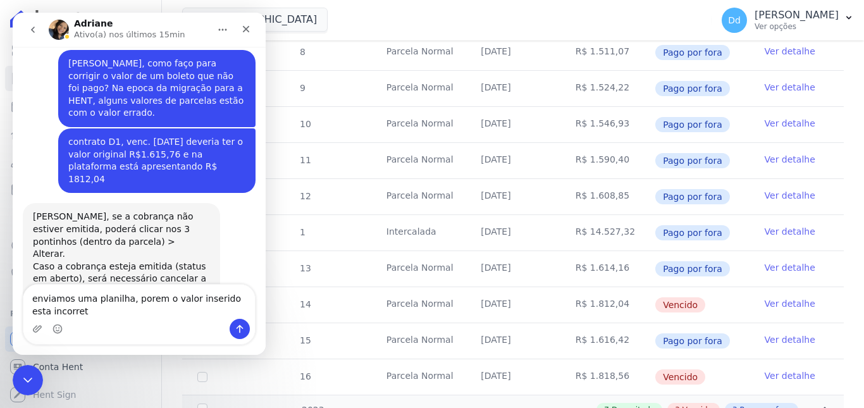
type textarea "enviamos uma planilha, porem o valor inserido esta incorreto"
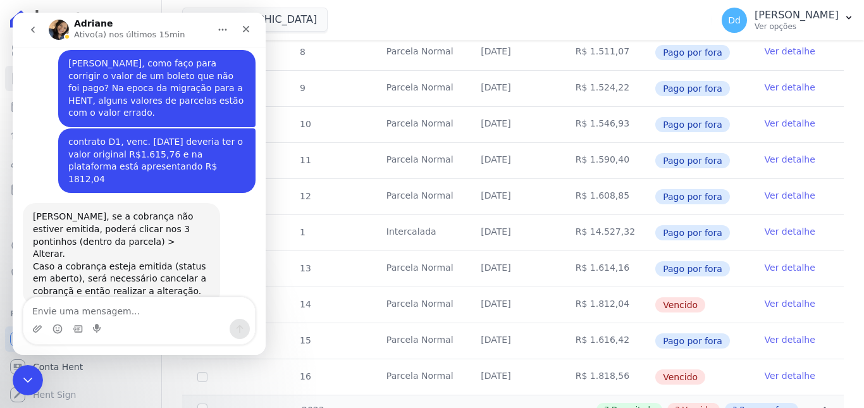
scroll to position [1272, 0]
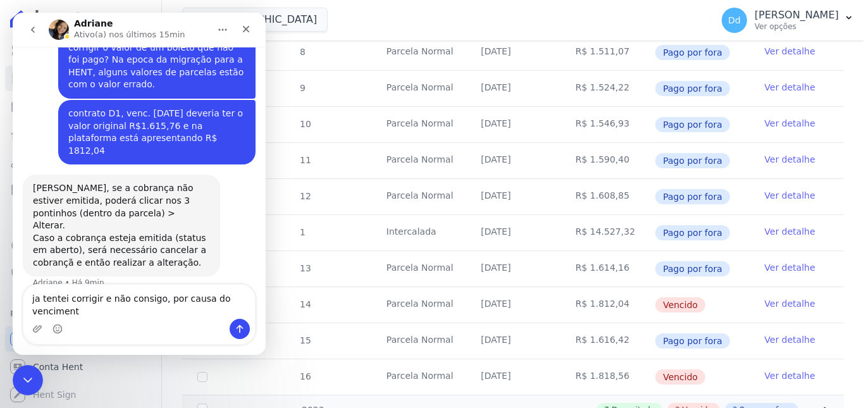
type textarea "ja tentei corrigir e não consigo, por causa do vencimento"
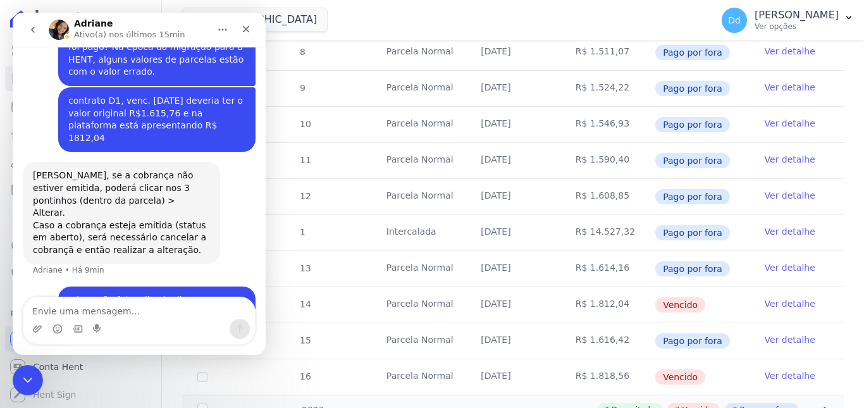
scroll to position [1313, 0]
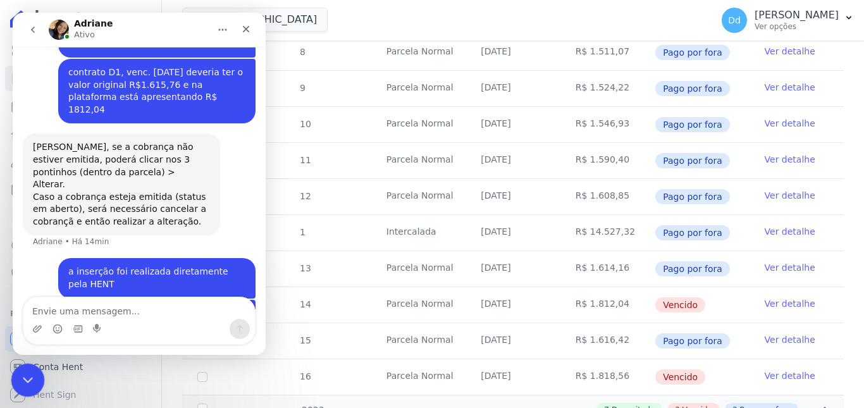
click at [17, 380] on div "Fechar mensagem da Intercom" at bounding box center [26, 378] width 30 height 30
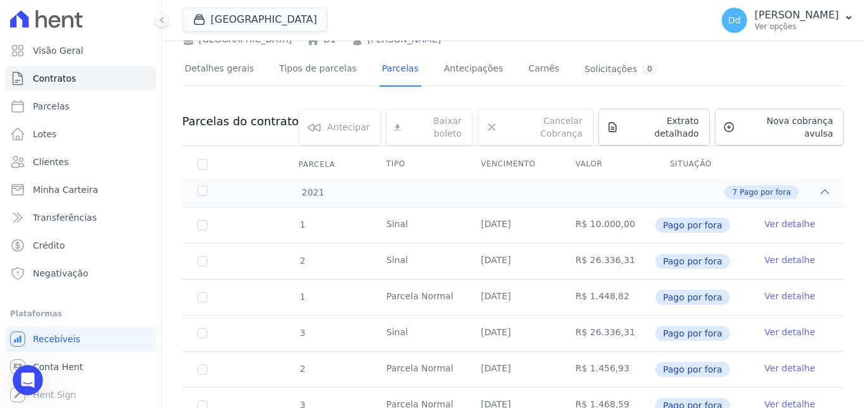
scroll to position [0, 0]
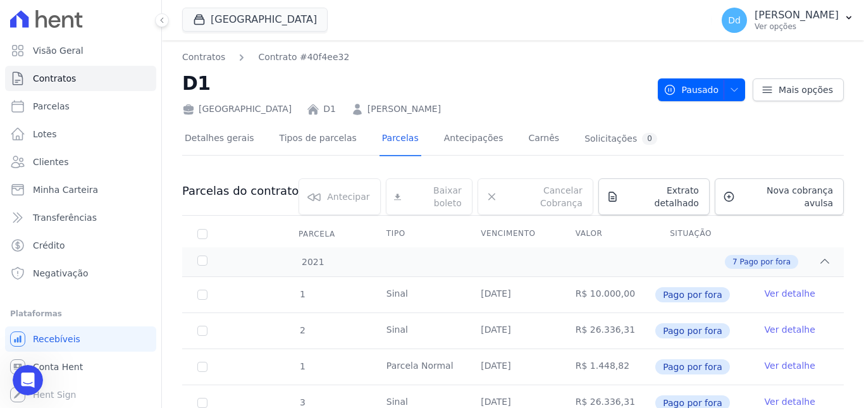
click at [439, 164] on div at bounding box center [512, 160] width 661 height 11
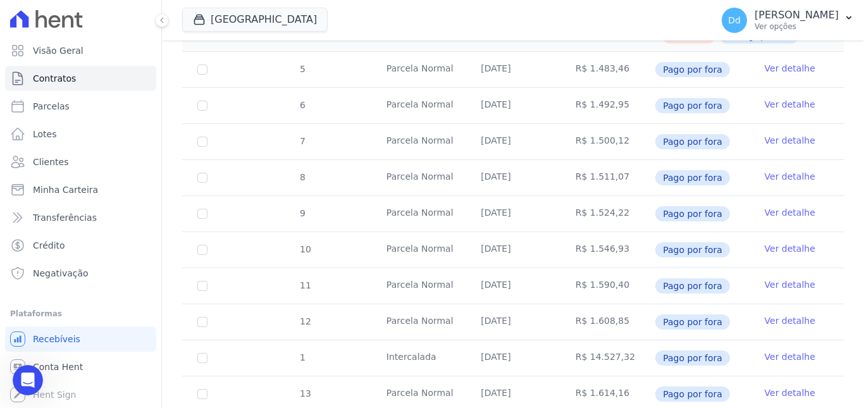
scroll to position [632, 0]
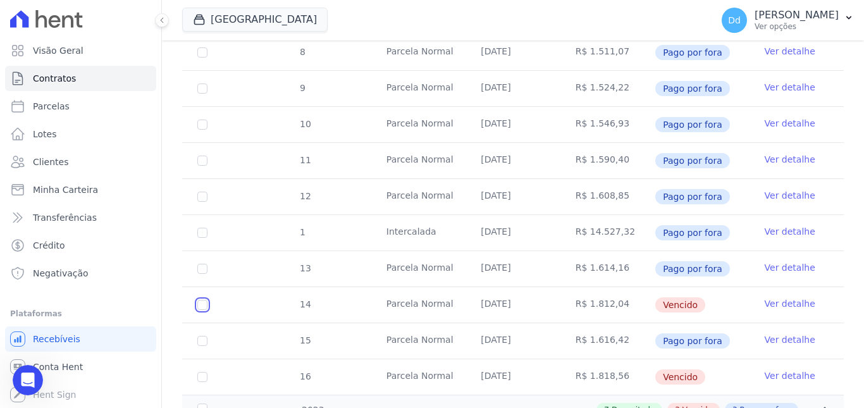
click at [200, 300] on input "checkbox" at bounding box center [202, 305] width 10 height 10
checkbox input "true"
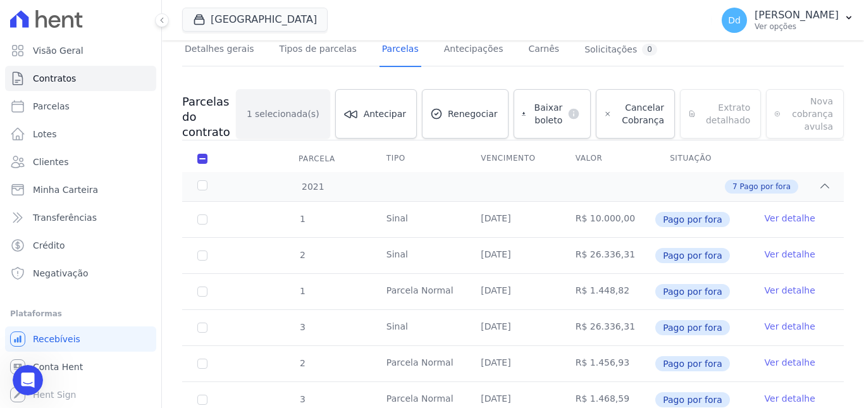
scroll to position [0, 0]
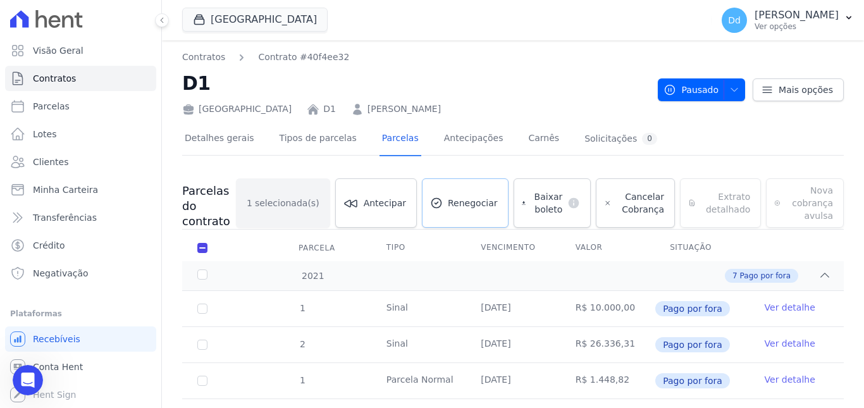
click at [481, 214] on link "Renegociar" at bounding box center [465, 202] width 87 height 49
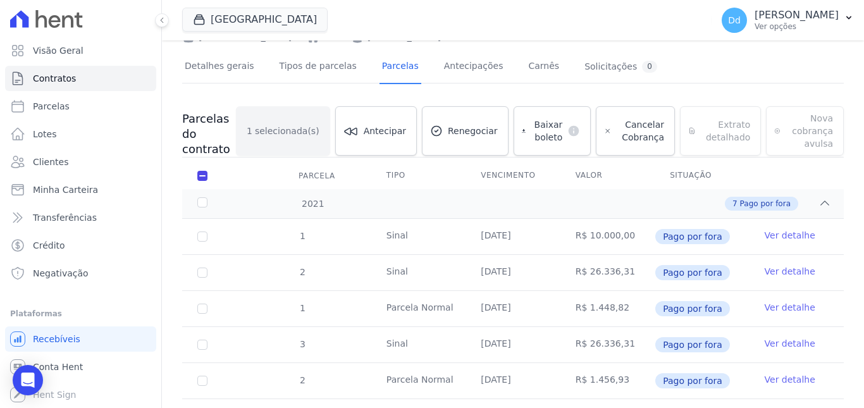
scroll to position [63, 0]
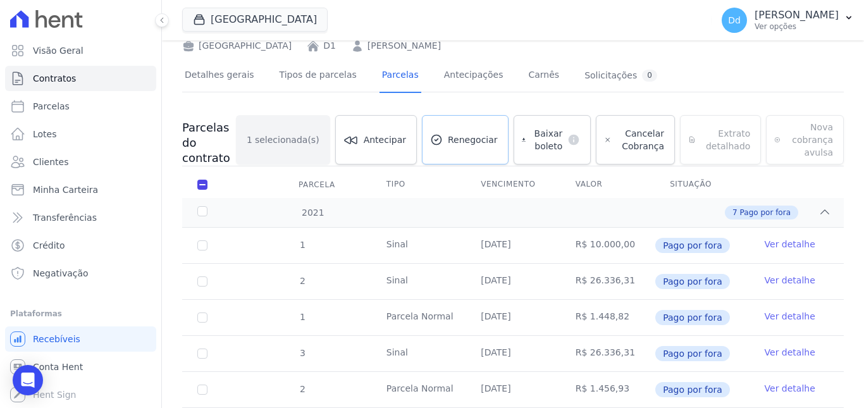
click at [479, 134] on span "Renegociar" at bounding box center [473, 139] width 50 height 13
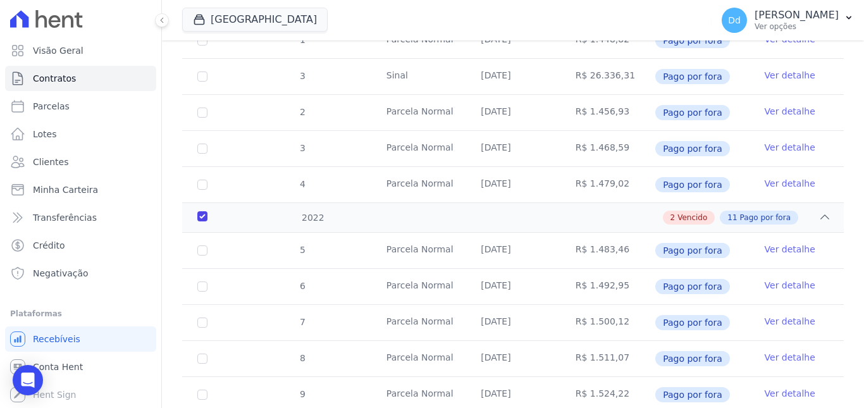
scroll to position [379, 0]
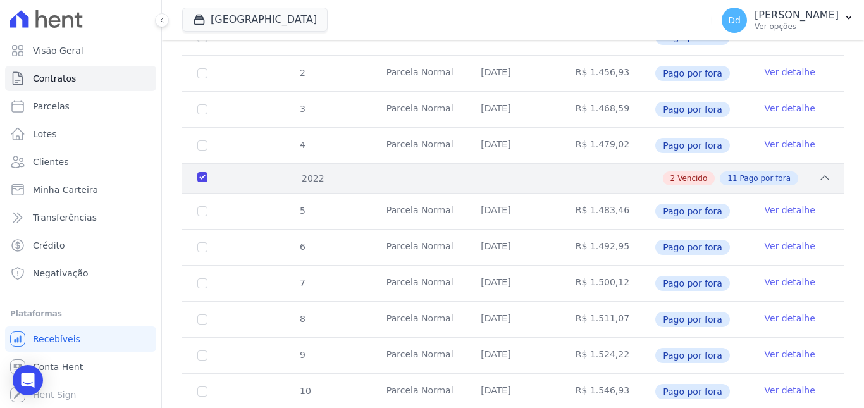
click at [201, 178] on div "2022" at bounding box center [223, 178] width 57 height 13
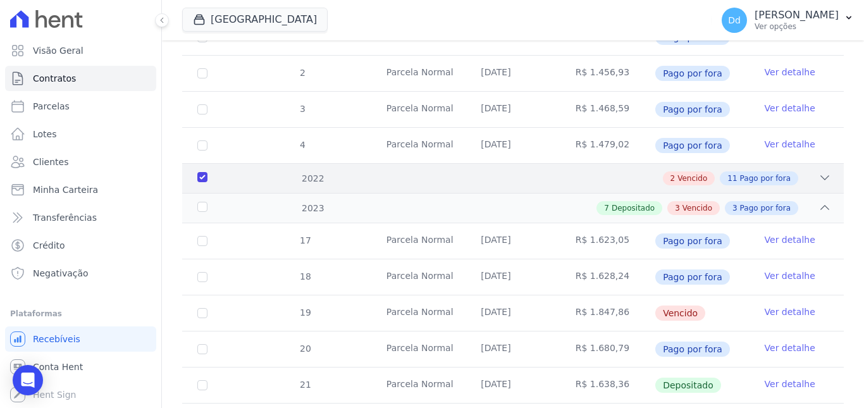
click at [205, 173] on div "2022" at bounding box center [223, 178] width 57 height 13
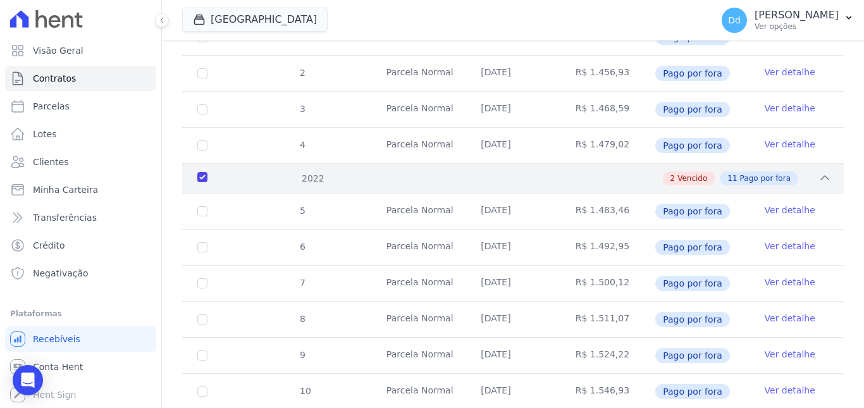
scroll to position [0, 0]
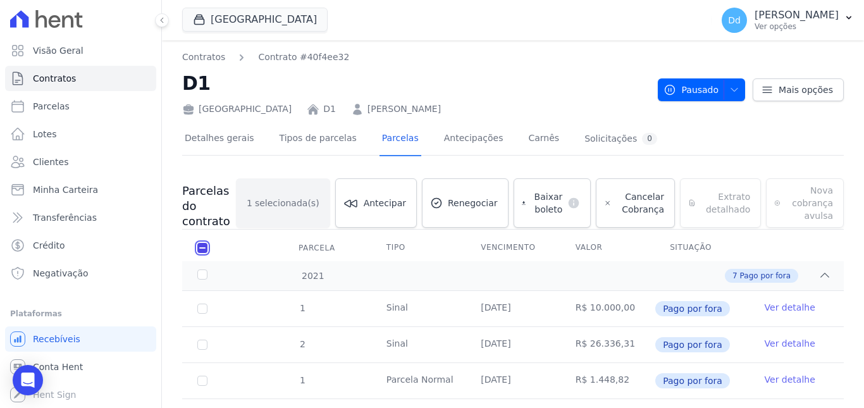
click at [200, 243] on input "checkbox" at bounding box center [202, 248] width 10 height 10
checkbox input "false"
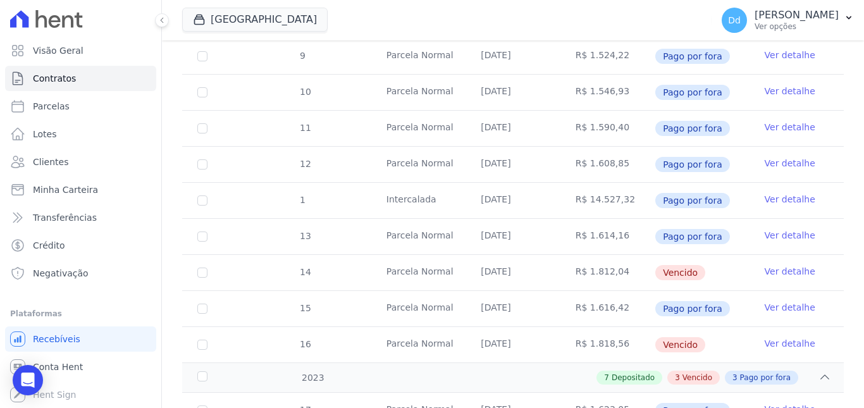
scroll to position [759, 0]
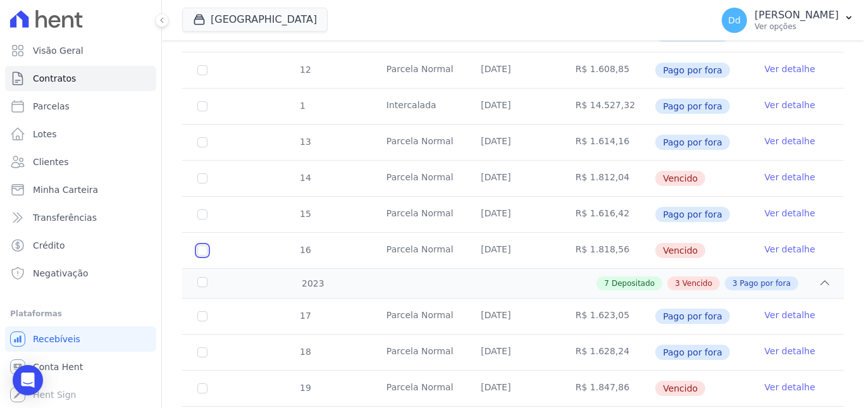
click at [205, 245] on input "checkbox" at bounding box center [202, 250] width 10 height 10
checkbox input "true"
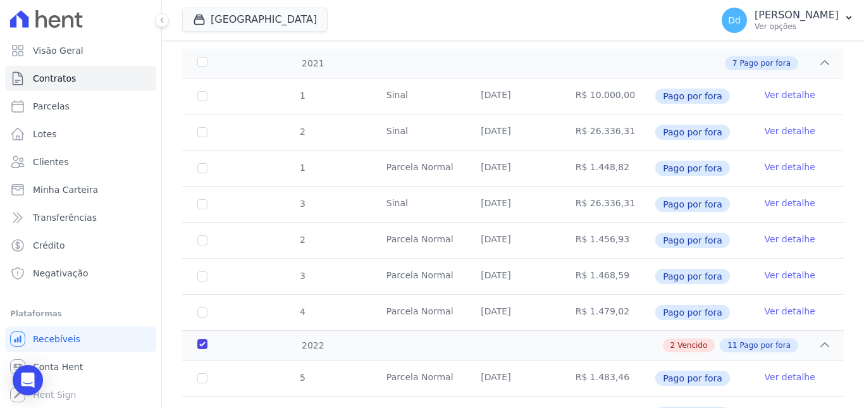
scroll to position [0, 0]
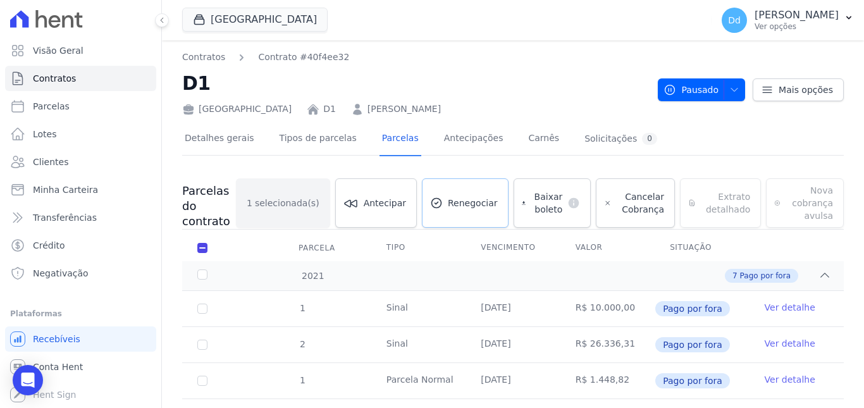
click at [481, 201] on span "Renegociar" at bounding box center [473, 203] width 50 height 13
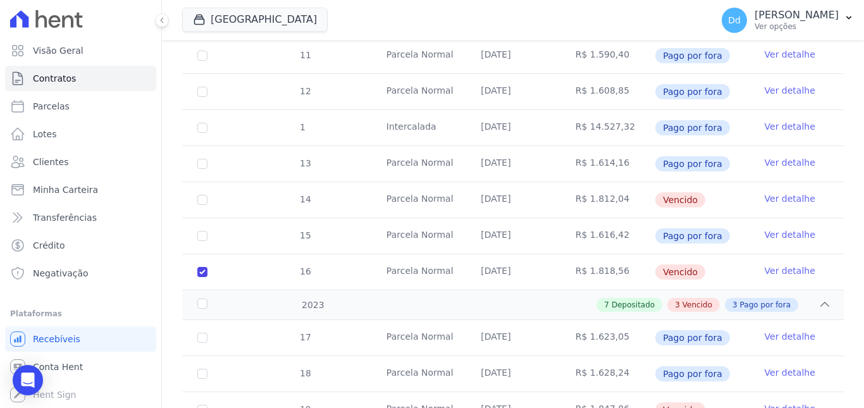
scroll to position [759, 0]
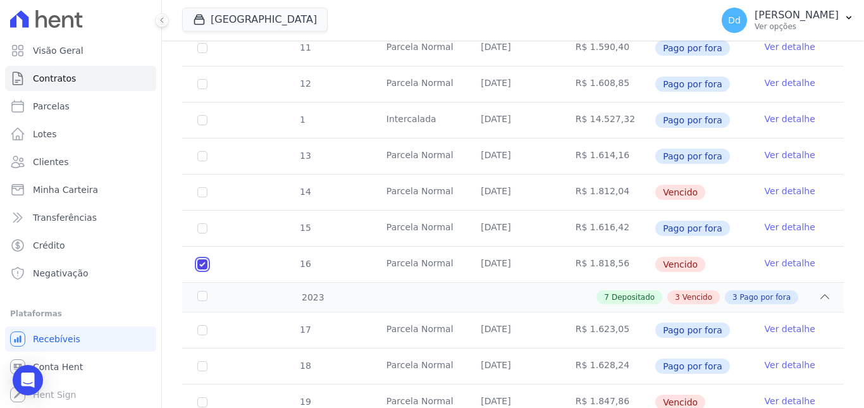
click at [202, 263] on input "checkbox" at bounding box center [202, 264] width 10 height 10
checkbox input "false"
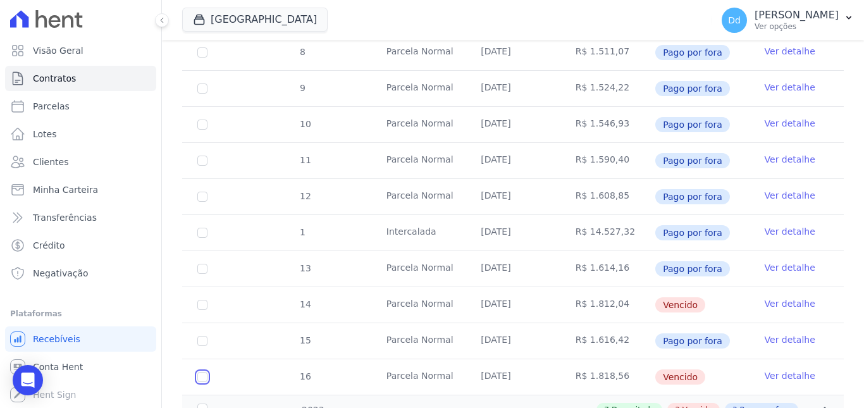
scroll to position [885, 0]
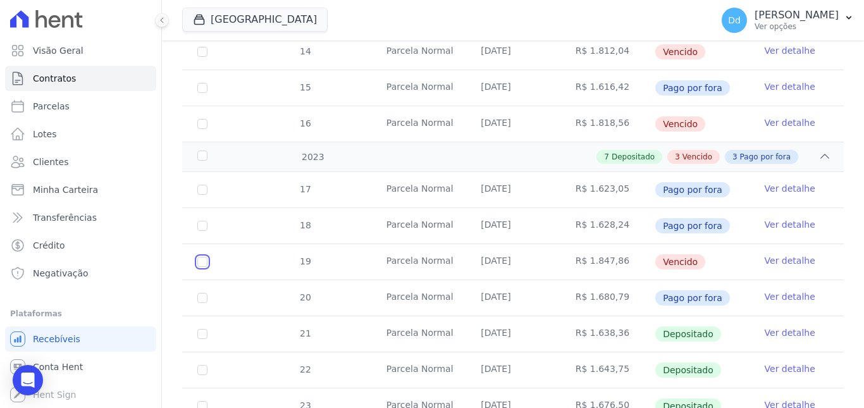
click at [202, 257] on input "checkbox" at bounding box center [202, 262] width 10 height 10
checkbox input "true"
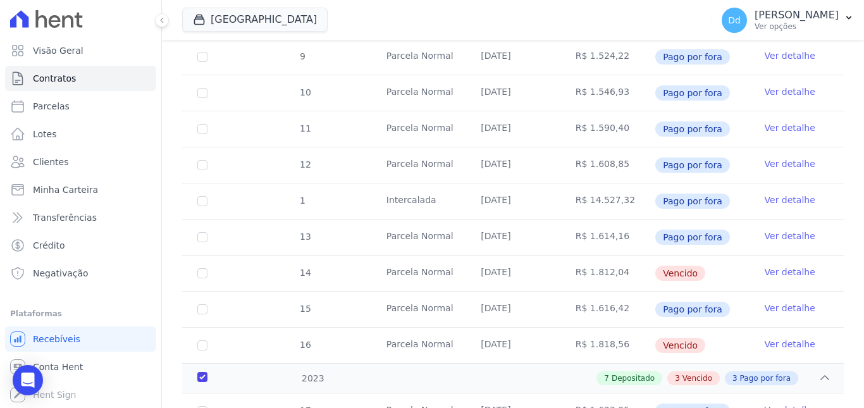
scroll to position [86, 0]
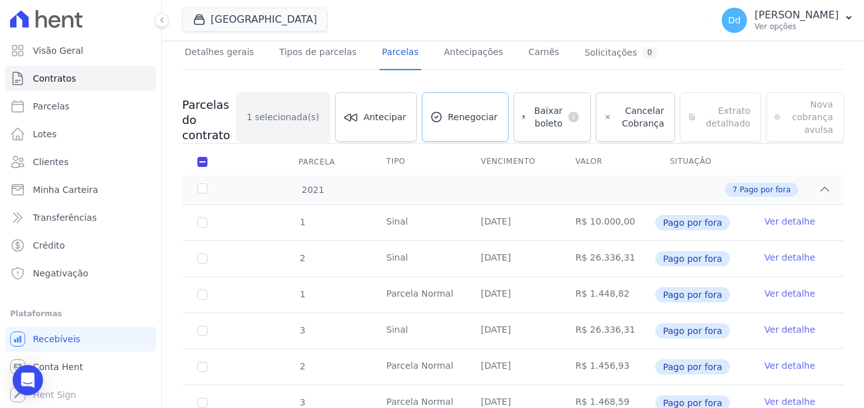
click at [467, 114] on span "Renegociar" at bounding box center [473, 117] width 50 height 13
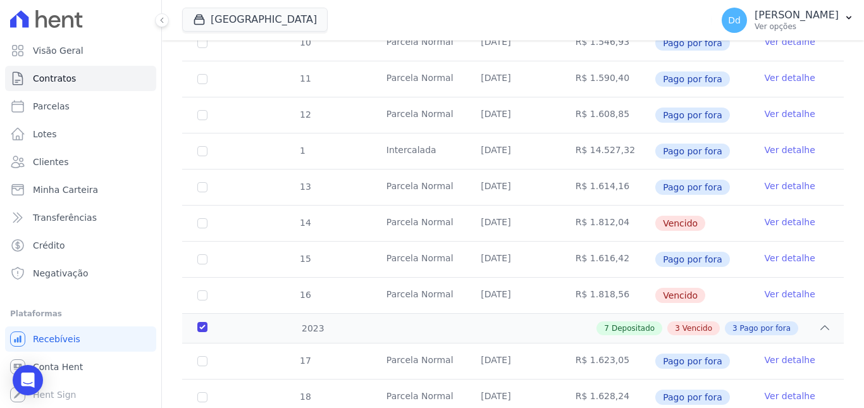
scroll to position [971, 0]
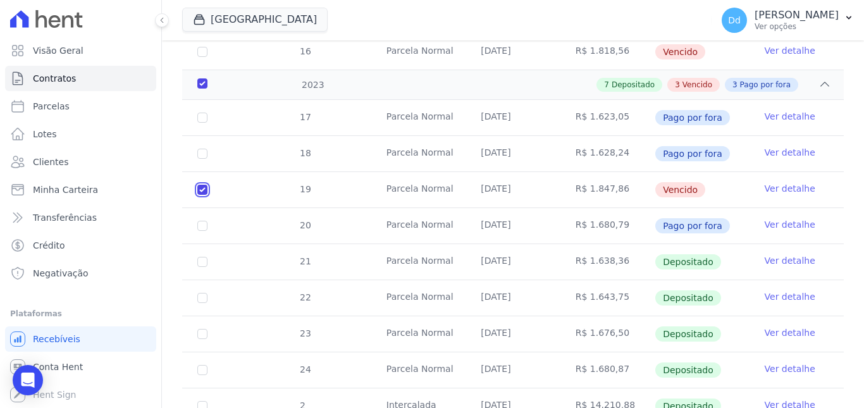
click at [202, 189] on input "checkbox" at bounding box center [202, 190] width 10 height 10
checkbox input "false"
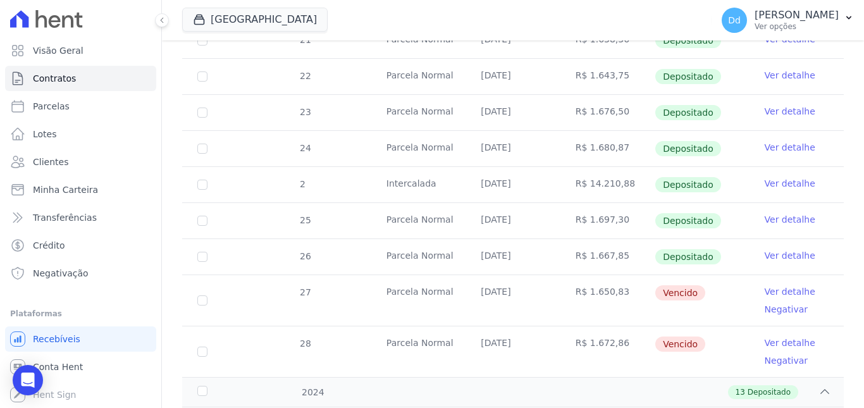
scroll to position [1201, 0]
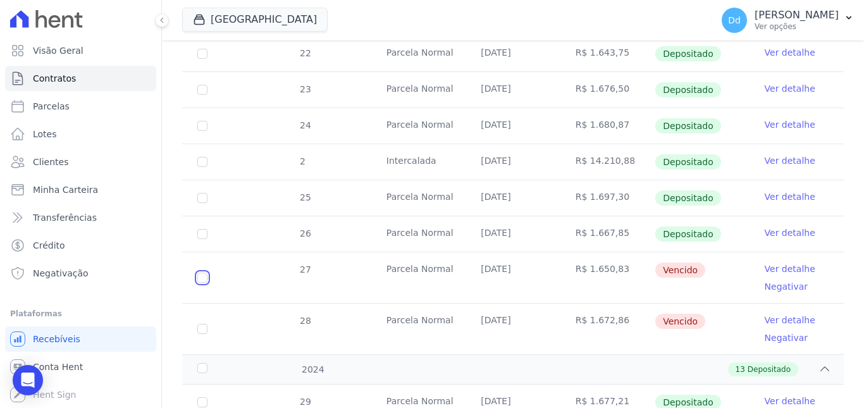
click at [201, 273] on input "checkbox" at bounding box center [202, 278] width 10 height 10
checkbox input "true"
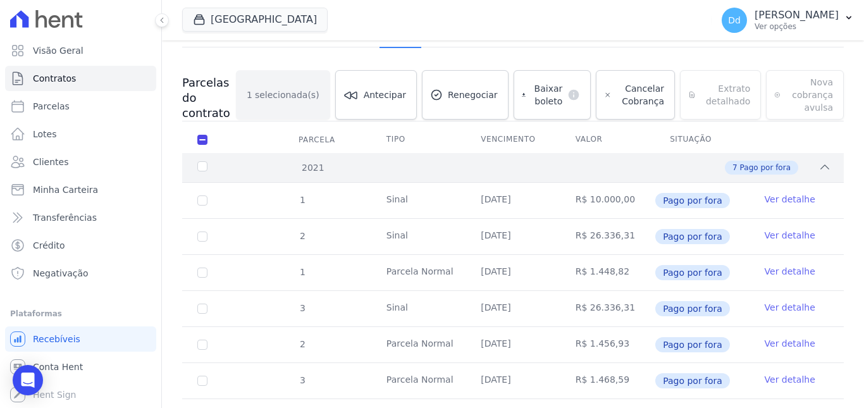
scroll to position [86, 0]
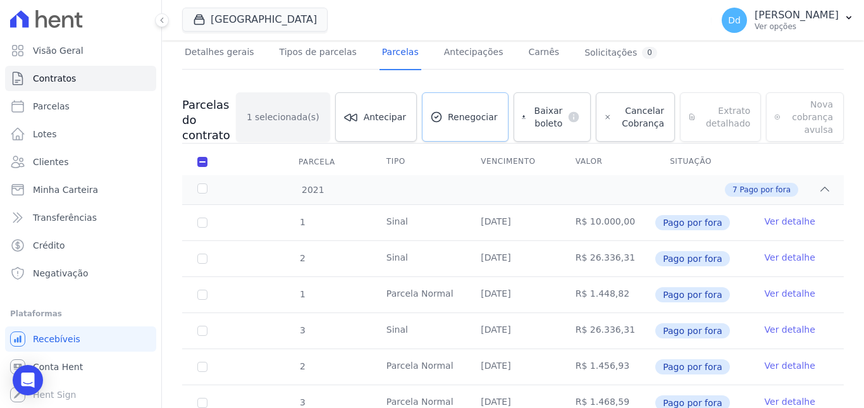
click at [472, 123] on span "Renegociar" at bounding box center [473, 117] width 50 height 13
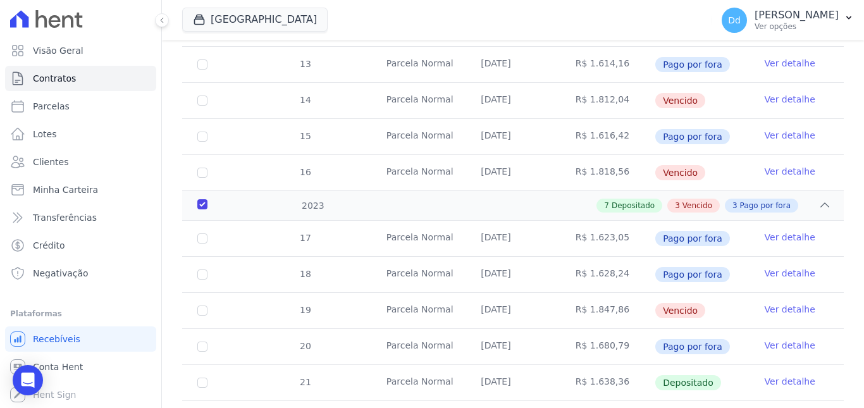
scroll to position [845, 0]
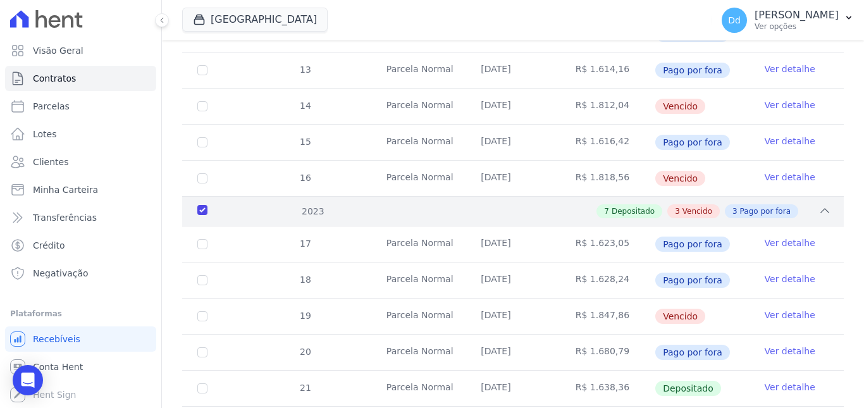
click at [202, 207] on div "2023" at bounding box center [223, 211] width 57 height 13
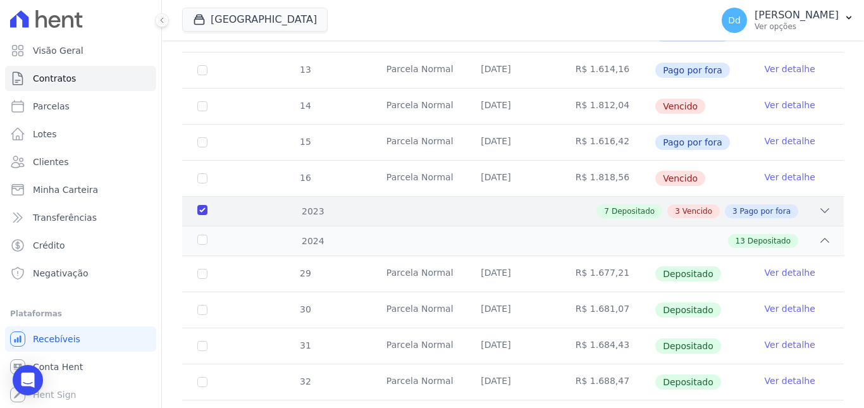
click at [203, 209] on div "2023" at bounding box center [223, 211] width 57 height 13
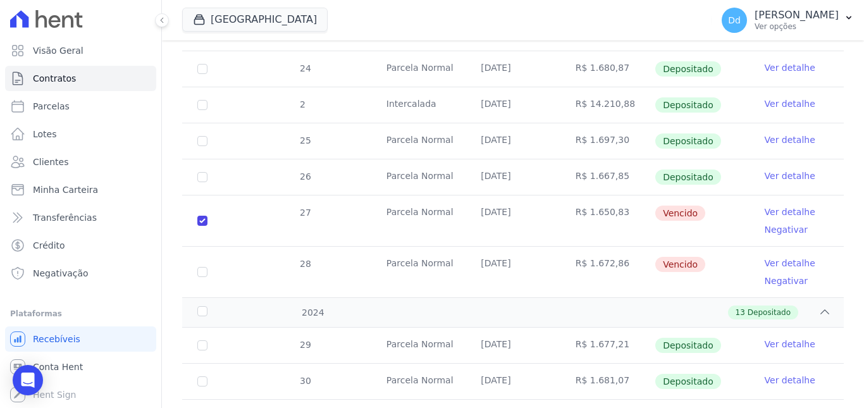
scroll to position [1287, 0]
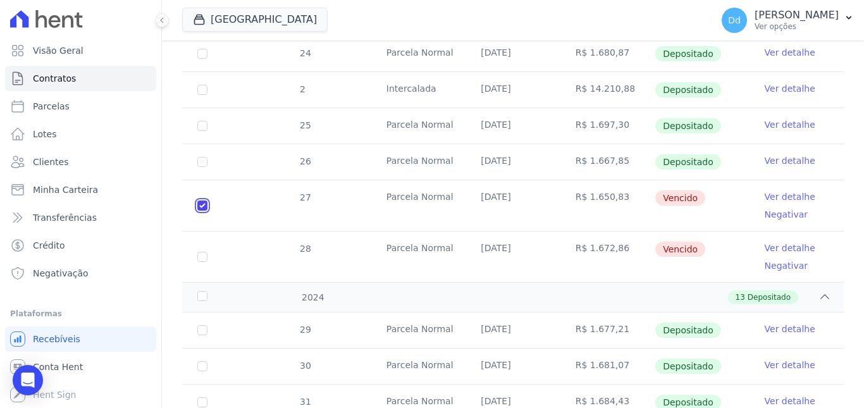
click at [202, 200] on input "checkbox" at bounding box center [202, 205] width 10 height 10
checkbox input "false"
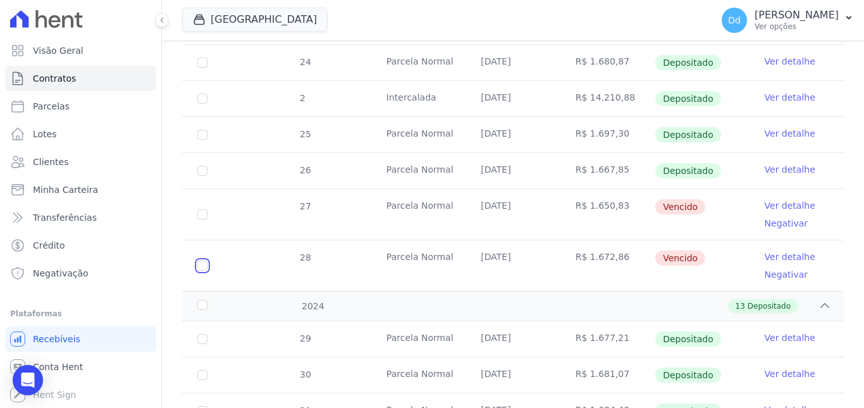
click at [199, 261] on input "checkbox" at bounding box center [202, 266] width 10 height 10
checkbox input "true"
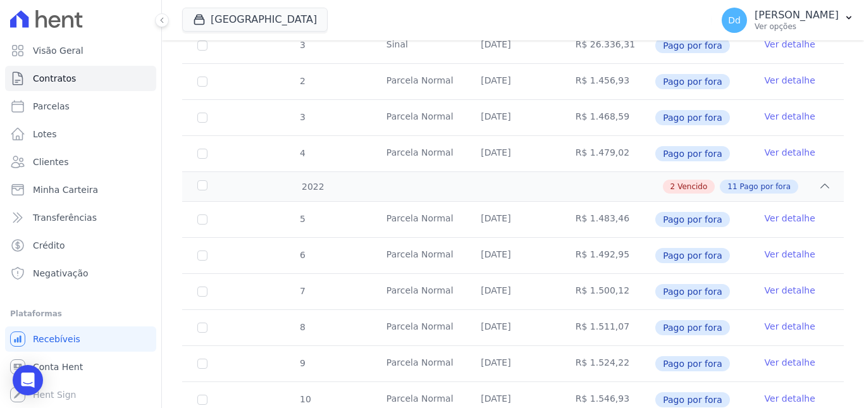
scroll to position [149, 0]
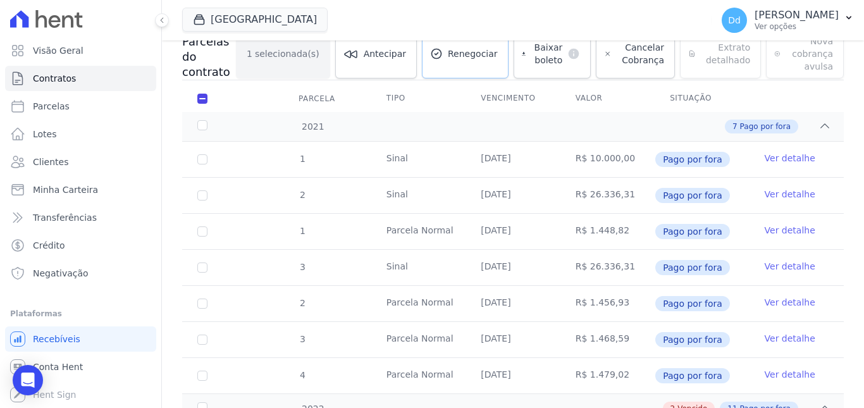
click at [475, 54] on span "Renegociar" at bounding box center [473, 53] width 50 height 13
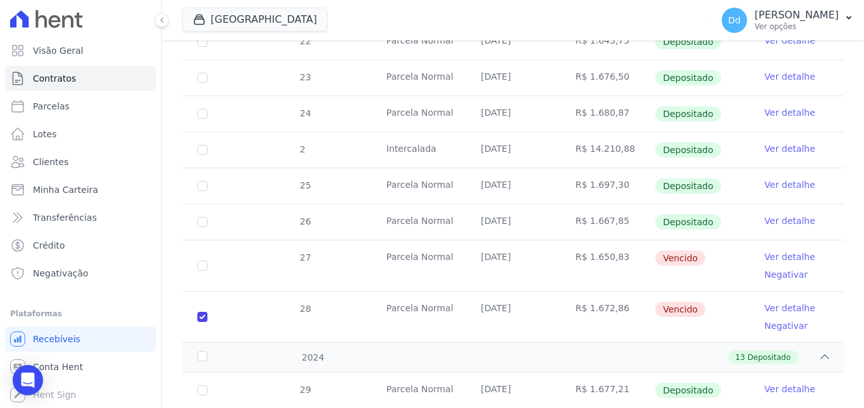
scroll to position [1287, 0]
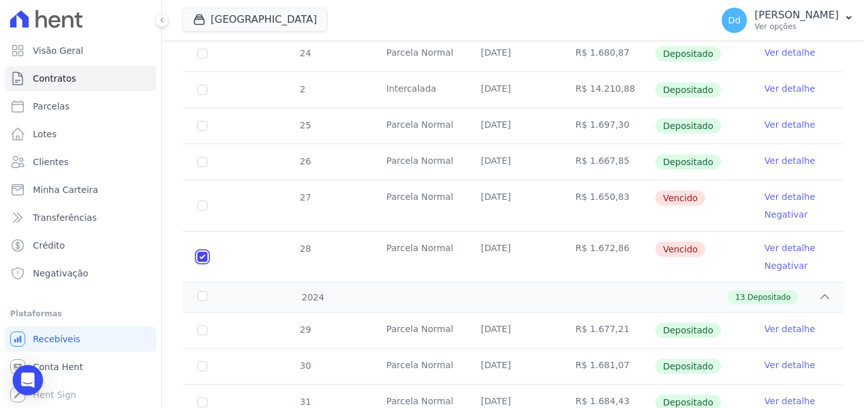
click at [202, 255] on input "checkbox" at bounding box center [202, 257] width 10 height 10
checkbox input "false"
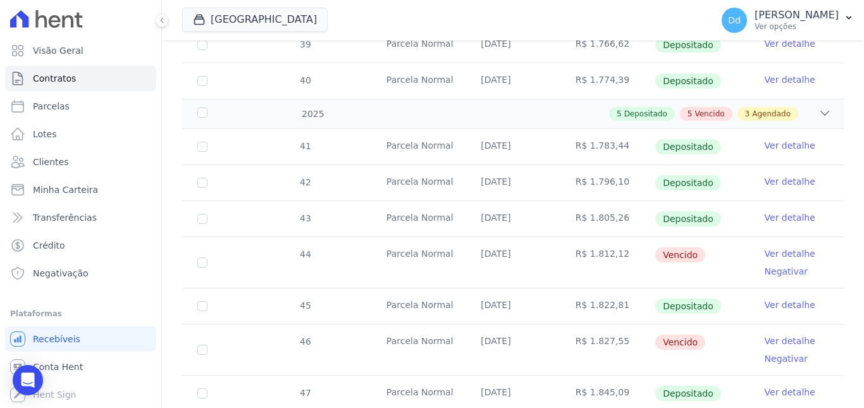
scroll to position [1960, 0]
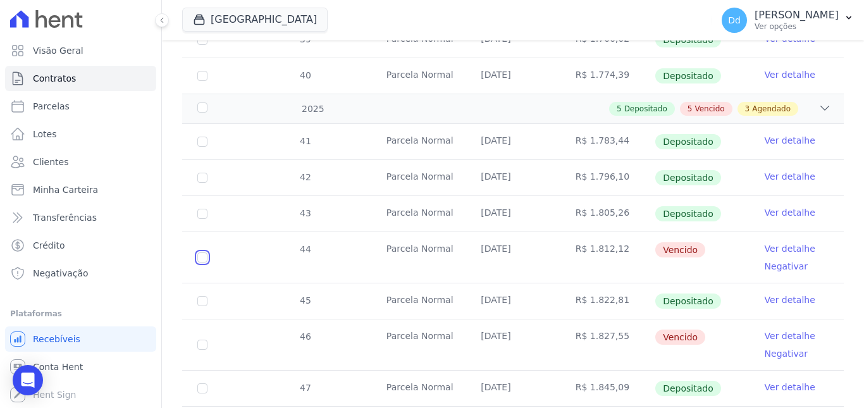
click at [204, 252] on input "checkbox" at bounding box center [202, 257] width 10 height 10
checkbox input "true"
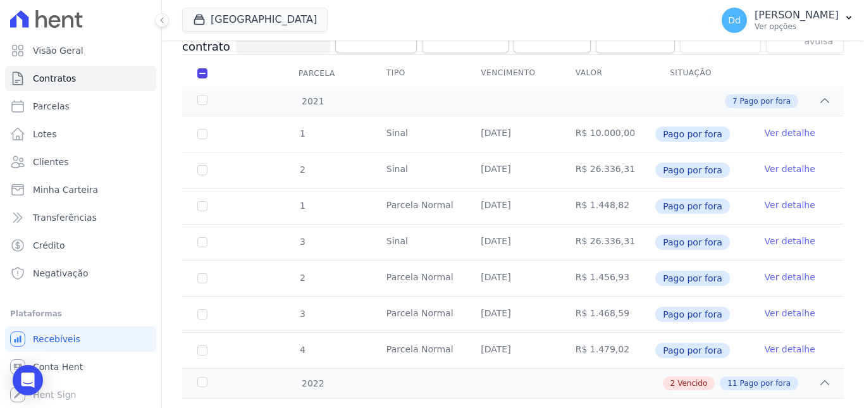
scroll to position [23, 0]
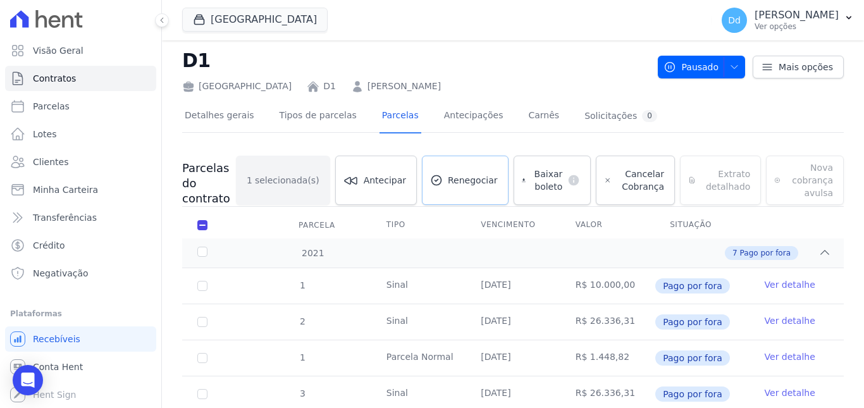
click at [468, 176] on span "Renegociar" at bounding box center [473, 180] width 50 height 13
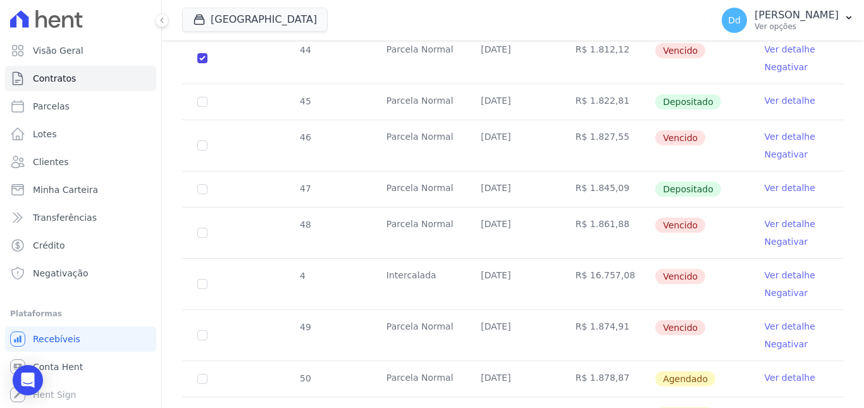
scroll to position [2046, 0]
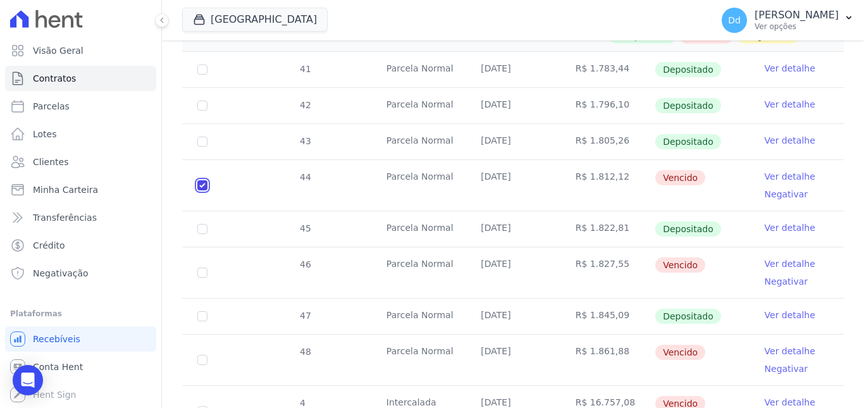
click at [203, 184] on input "checkbox" at bounding box center [202, 185] width 10 height 10
checkbox input "false"
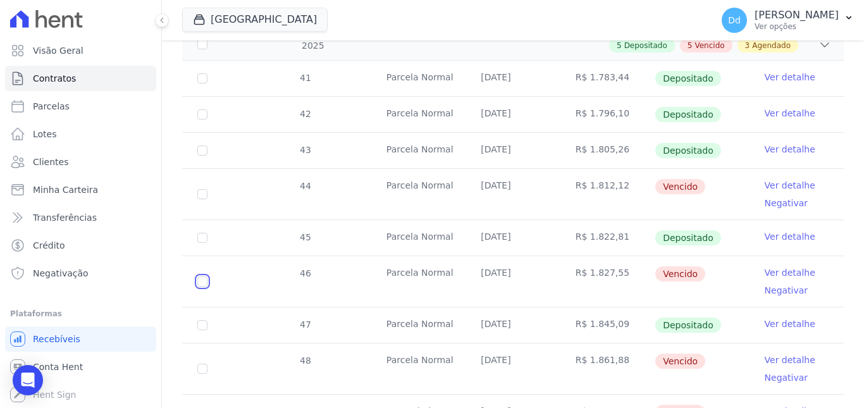
click at [202, 276] on input "checkbox" at bounding box center [202, 281] width 10 height 10
checkbox input "true"
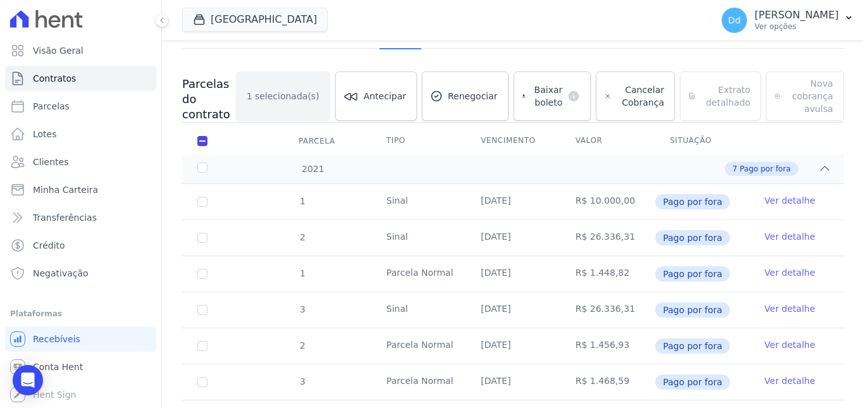
scroll to position [86, 0]
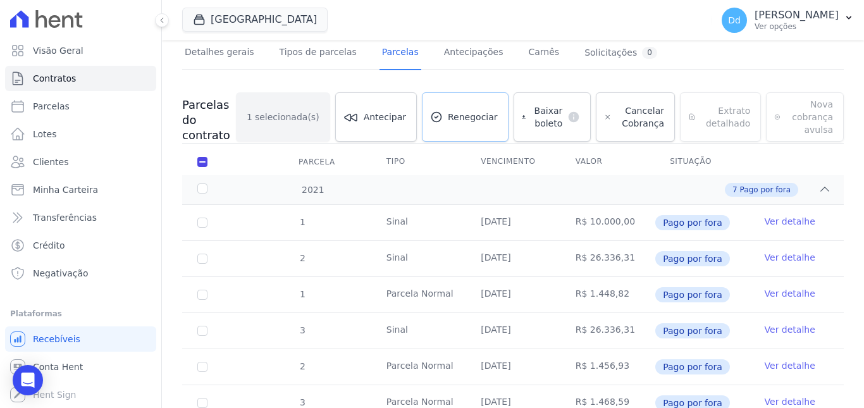
click at [471, 116] on span "Renegociar" at bounding box center [473, 117] width 50 height 13
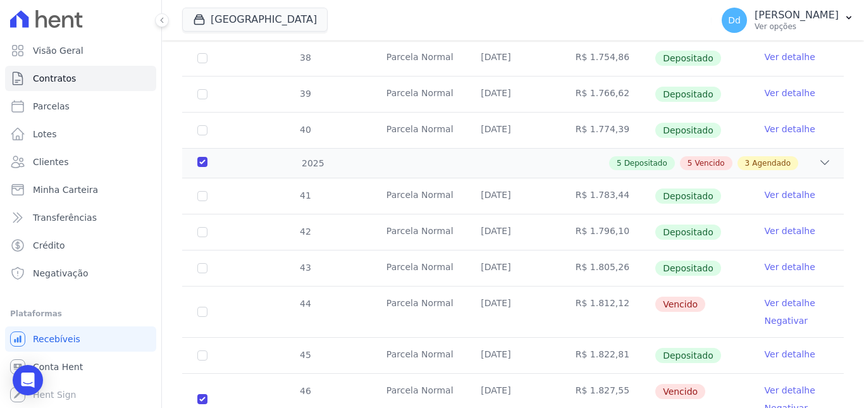
scroll to position [2109, 0]
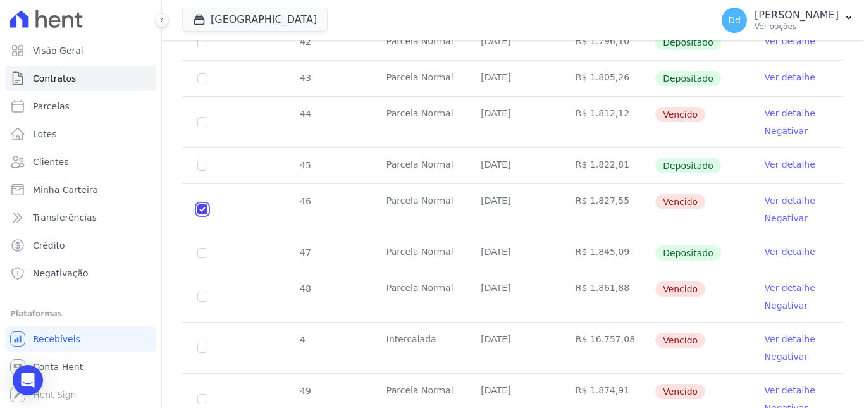
click at [204, 207] on input "checkbox" at bounding box center [202, 209] width 10 height 10
checkbox input "false"
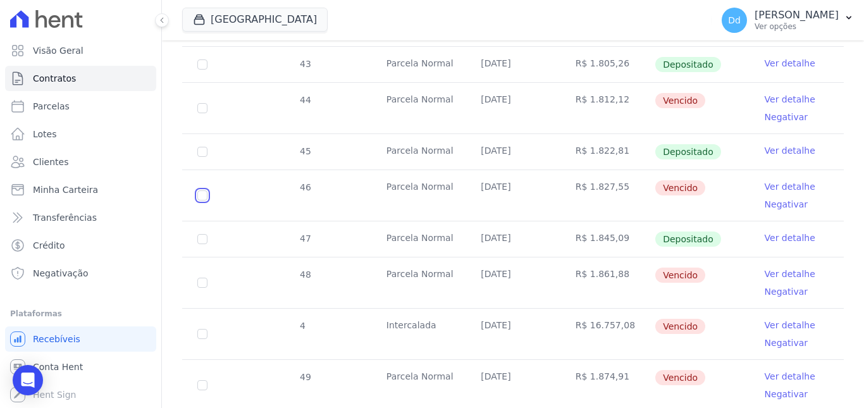
checkbox input "false"
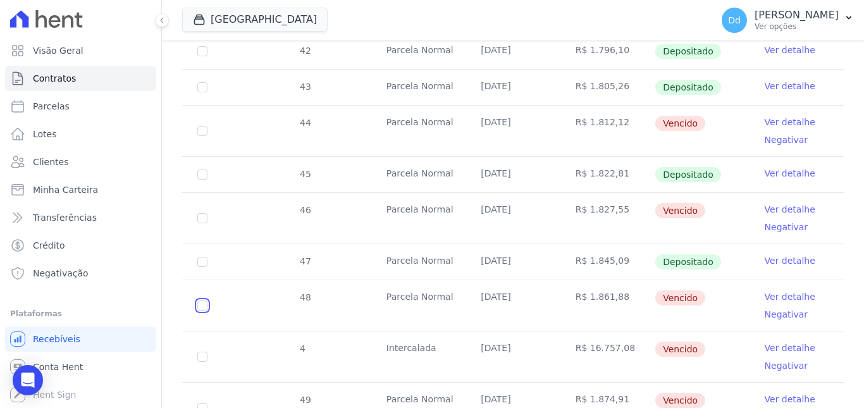
click at [203, 300] on input "checkbox" at bounding box center [202, 305] width 10 height 10
checkbox input "true"
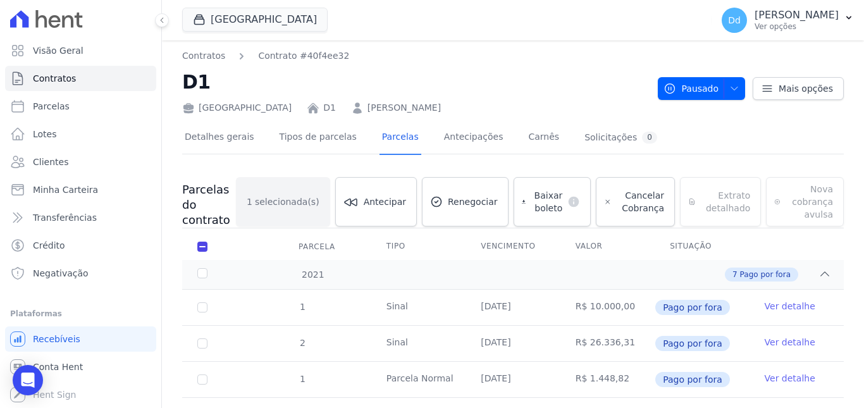
scroll to position [0, 0]
click at [493, 205] on span "Renegociar" at bounding box center [473, 203] width 50 height 13
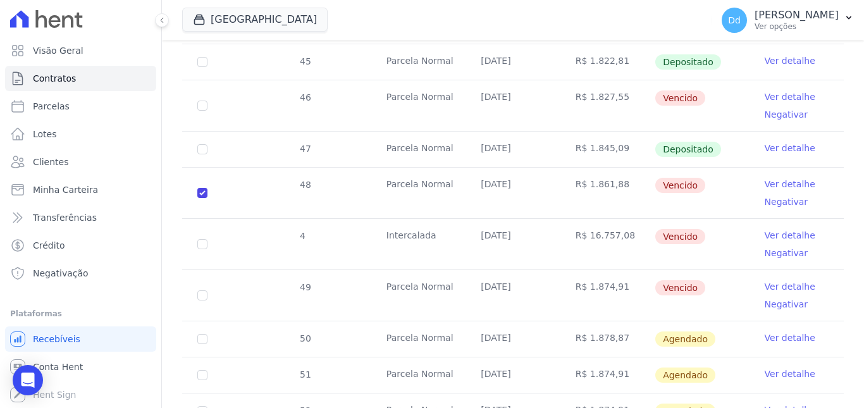
scroll to position [2276, 0]
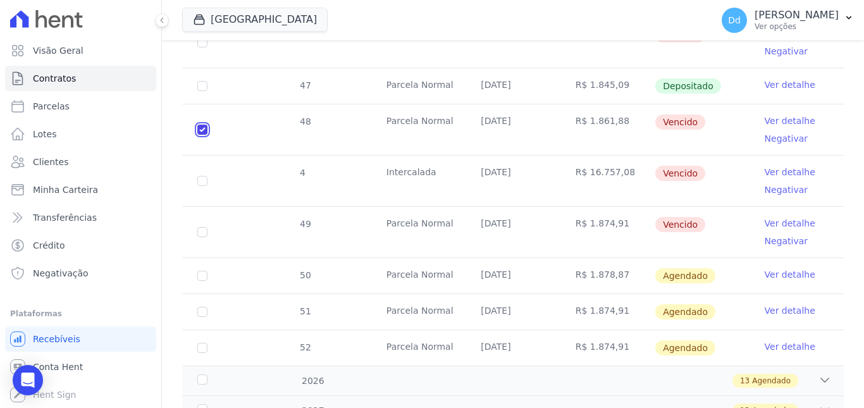
click at [200, 129] on input "checkbox" at bounding box center [202, 130] width 10 height 10
checkbox input "false"
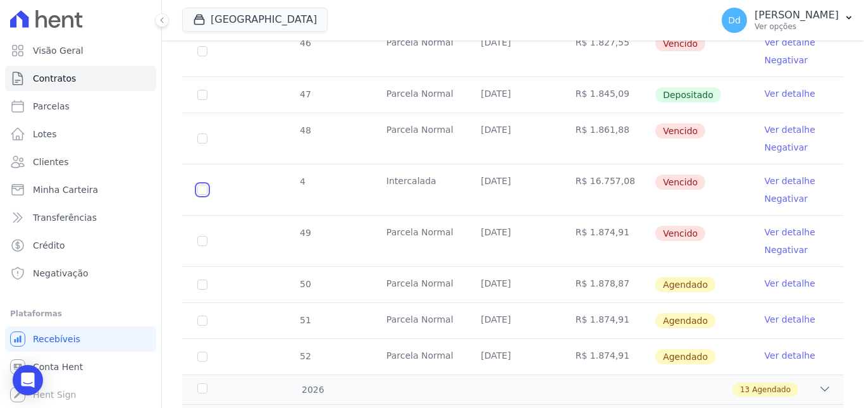
click at [204, 185] on input "checkbox" at bounding box center [202, 190] width 10 height 10
checkbox input "true"
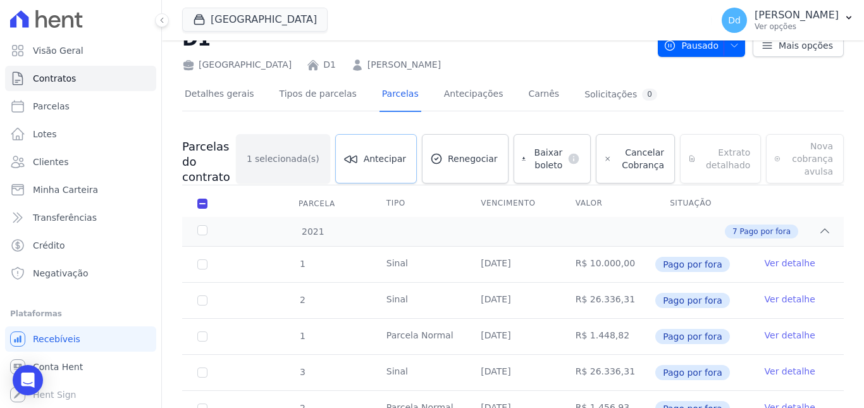
scroll to position [0, 0]
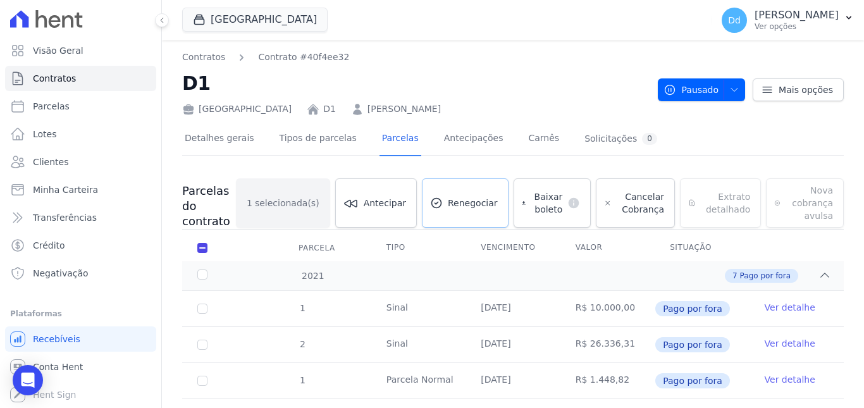
click at [483, 206] on span "Renegociar" at bounding box center [473, 203] width 50 height 13
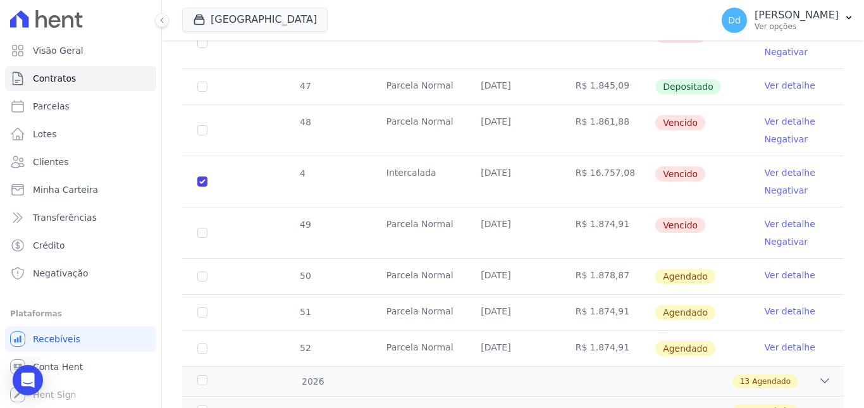
scroll to position [2276, 0]
click at [204, 181] on input "checkbox" at bounding box center [202, 181] width 10 height 10
checkbox input "false"
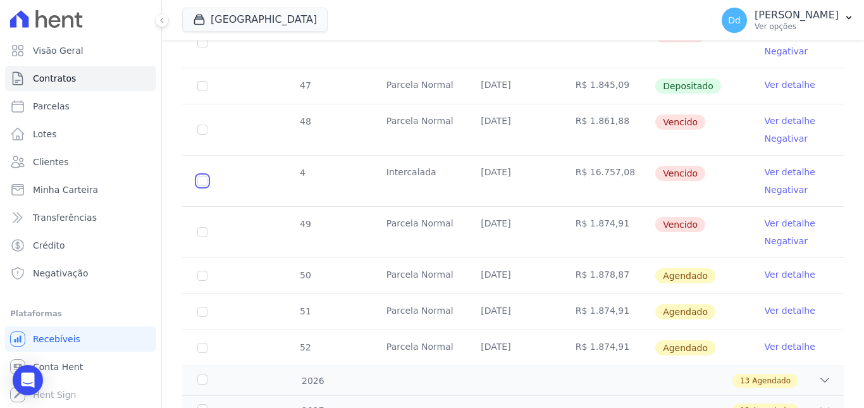
scroll to position [2253, 0]
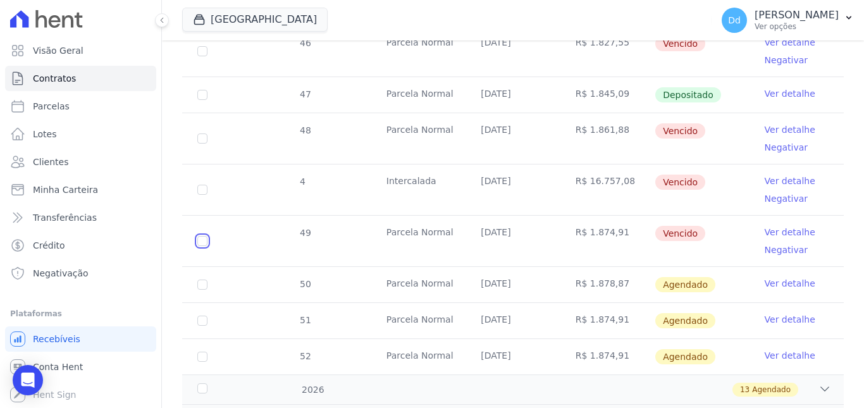
click at [200, 236] on input "checkbox" at bounding box center [202, 241] width 10 height 10
checkbox input "true"
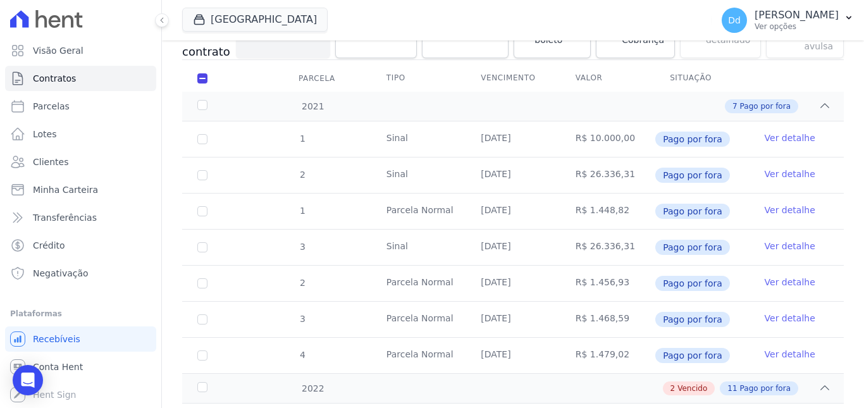
scroll to position [126, 0]
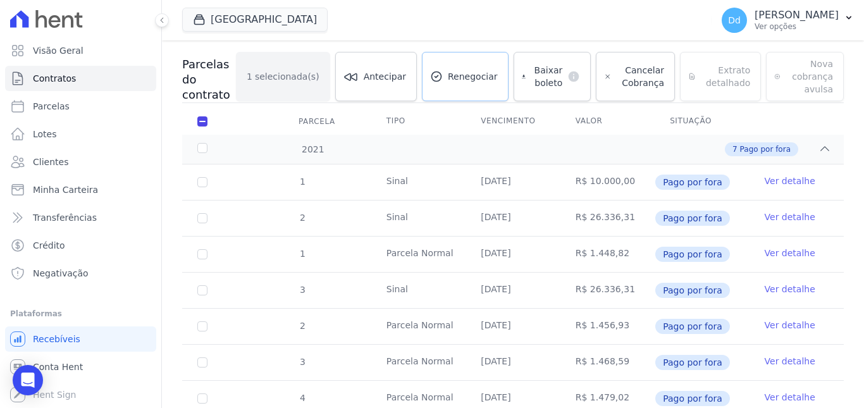
click at [469, 86] on link "Renegociar" at bounding box center [465, 76] width 87 height 49
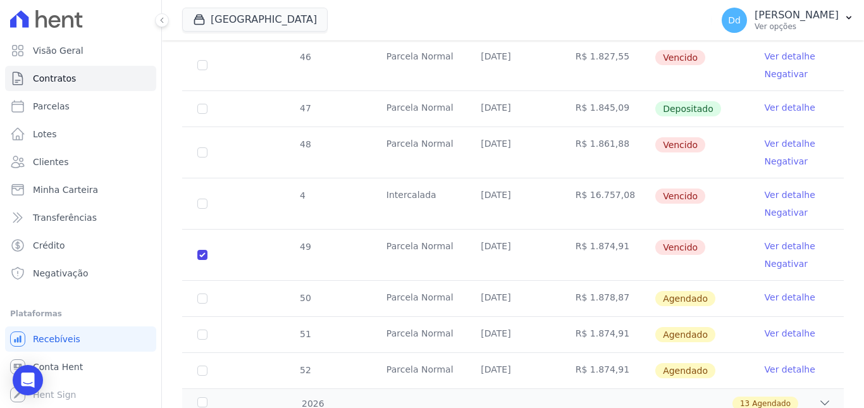
scroll to position [2276, 0]
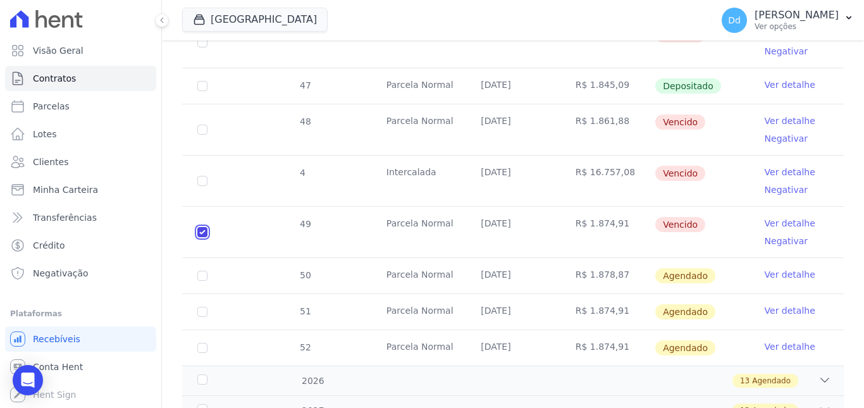
click at [207, 231] on input "checkbox" at bounding box center [202, 232] width 10 height 10
checkbox input "false"
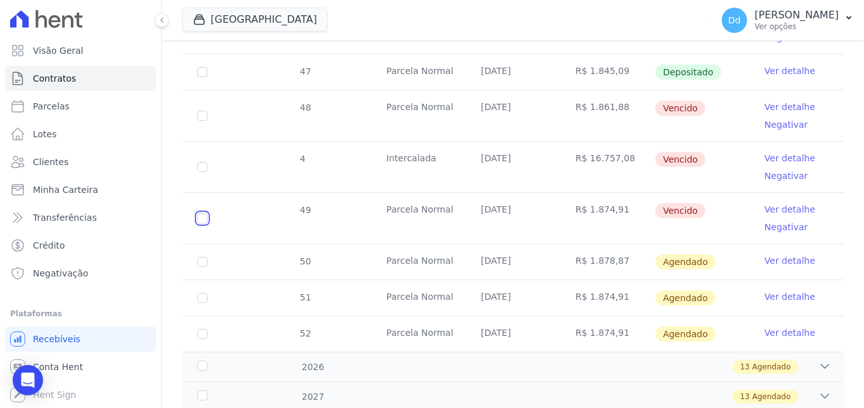
scroll to position [2253, 0]
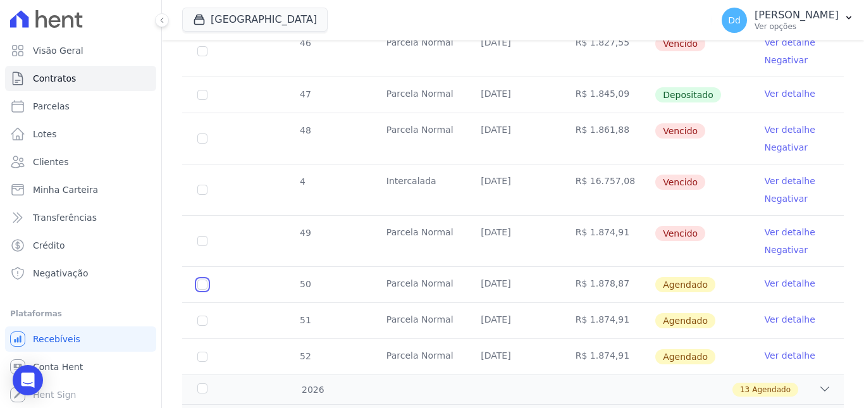
click at [204, 279] on input "checkbox" at bounding box center [202, 284] width 10 height 10
checkbox input "true"
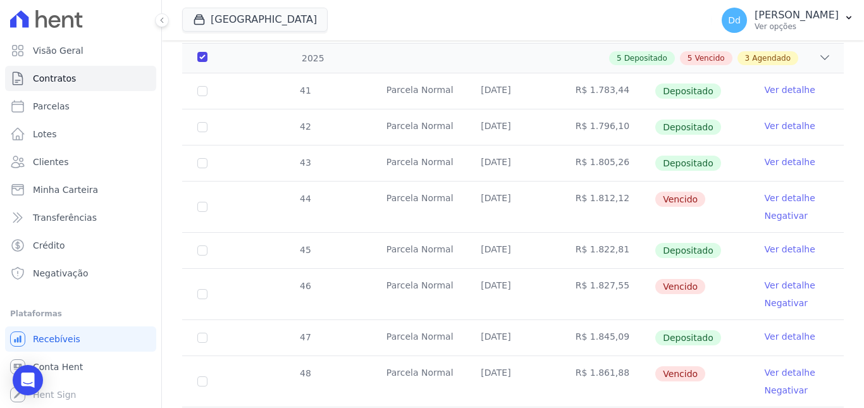
scroll to position [2403, 0]
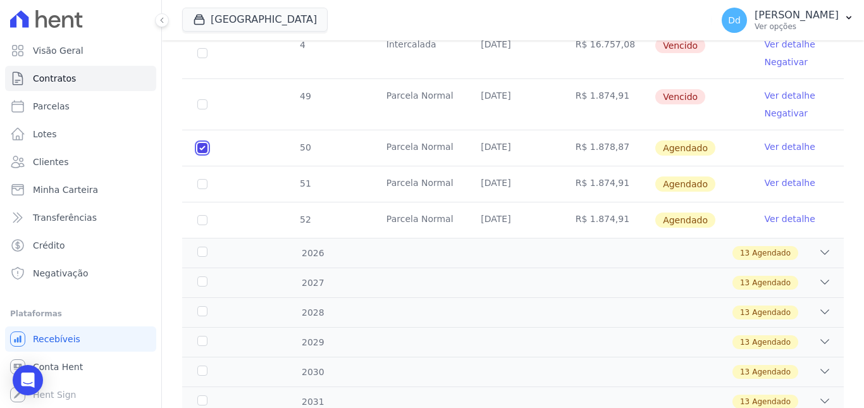
click at [199, 143] on input "checkbox" at bounding box center [202, 148] width 10 height 10
checkbox input "false"
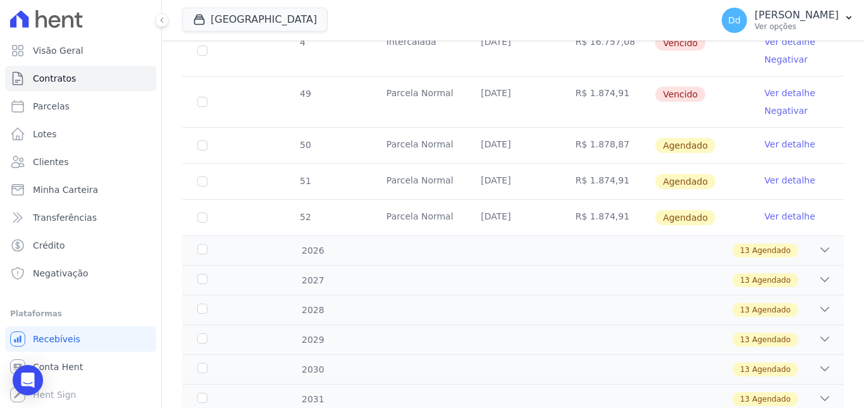
click at [775, 138] on link "Ver detalhe" at bounding box center [789, 144] width 51 height 13
click at [298, 243] on div "13 Agendado" at bounding box center [545, 250] width 572 height 14
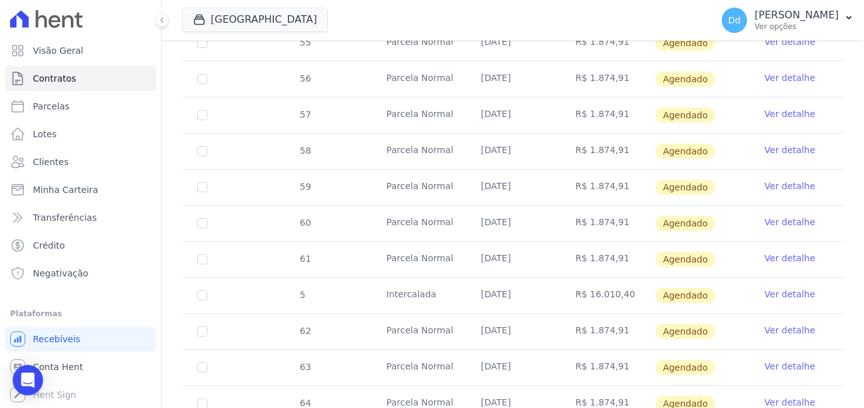
scroll to position [2709, 0]
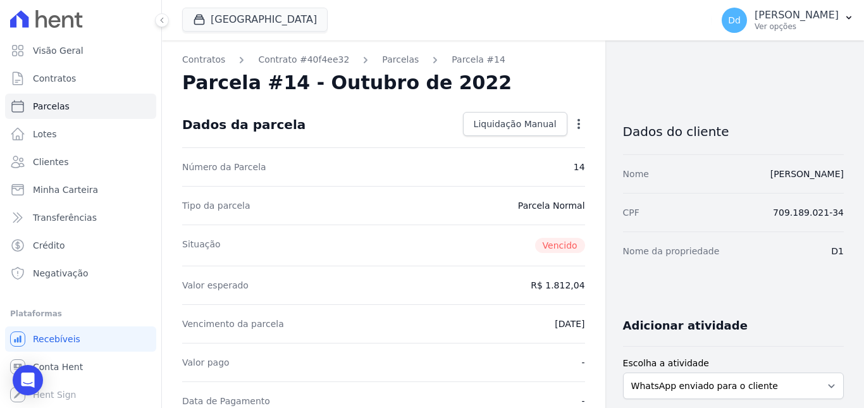
scroll to position [253, 0]
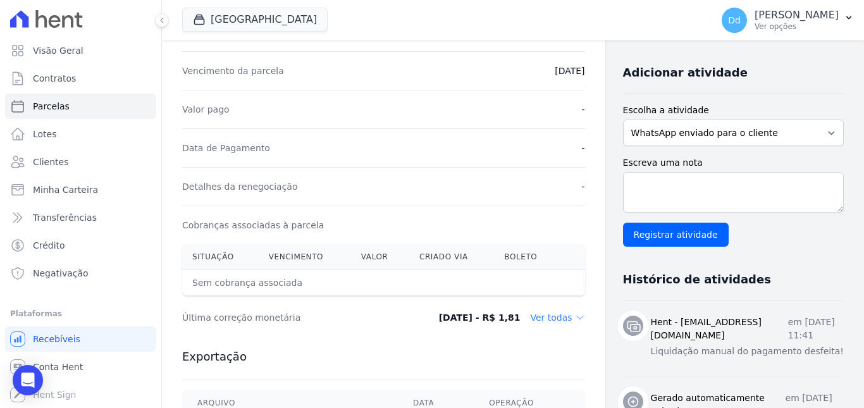
drag, startPoint x: 542, startPoint y: 315, endPoint x: 528, endPoint y: 305, distance: 17.2
click at [542, 316] on dd "Ver todas" at bounding box center [557, 317] width 54 height 13
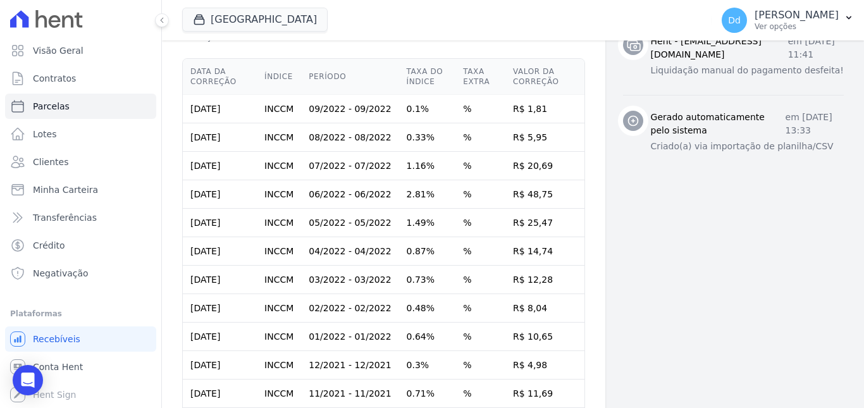
scroll to position [506, 0]
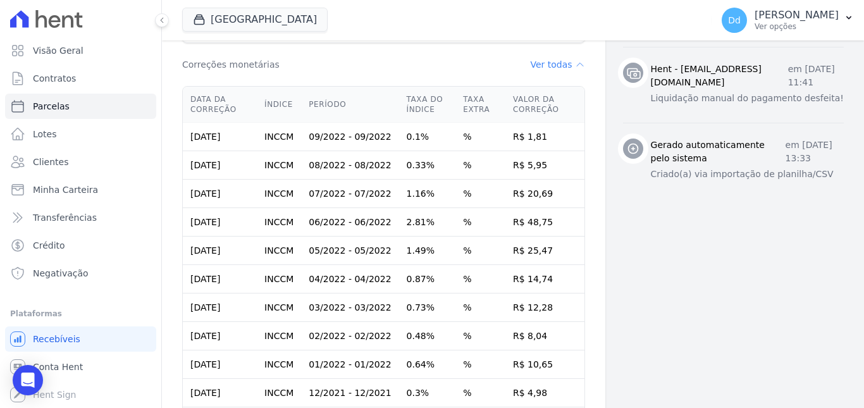
click at [649, 288] on div "Dados do cliente Nome Marcos Soares Oliveira Filho CPF 709.189.021-34 Nome da p…" at bounding box center [733, 200] width 221 height 1211
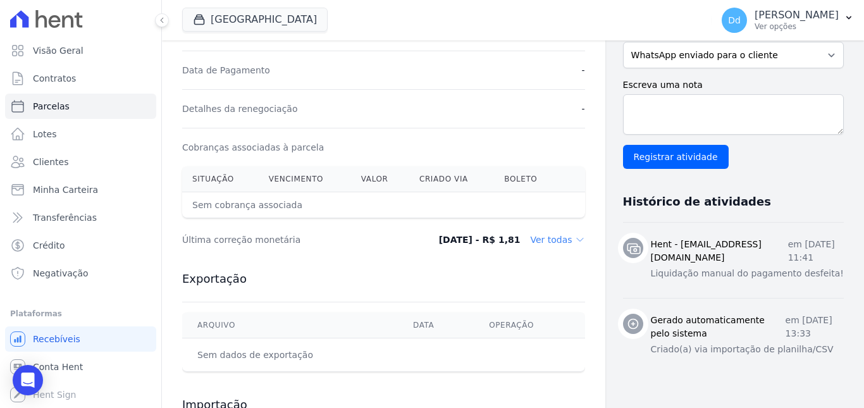
scroll to position [379, 0]
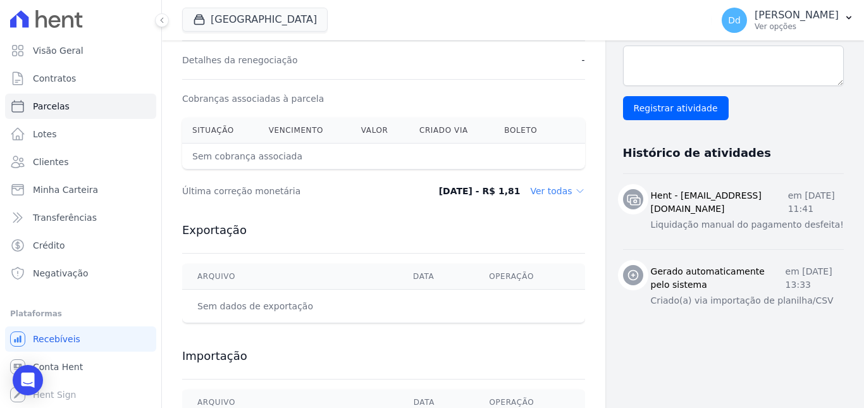
click at [385, 222] on div "Exportação Arquivo Data Operação Sem dados de exportação" at bounding box center [383, 273] width 403 height 126
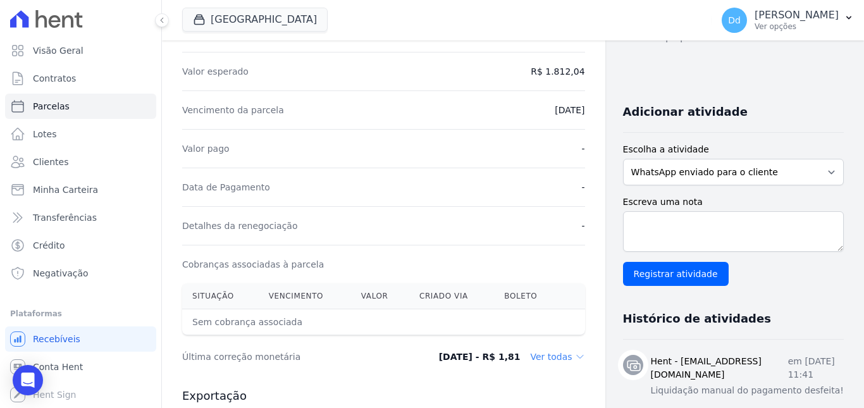
scroll to position [190, 0]
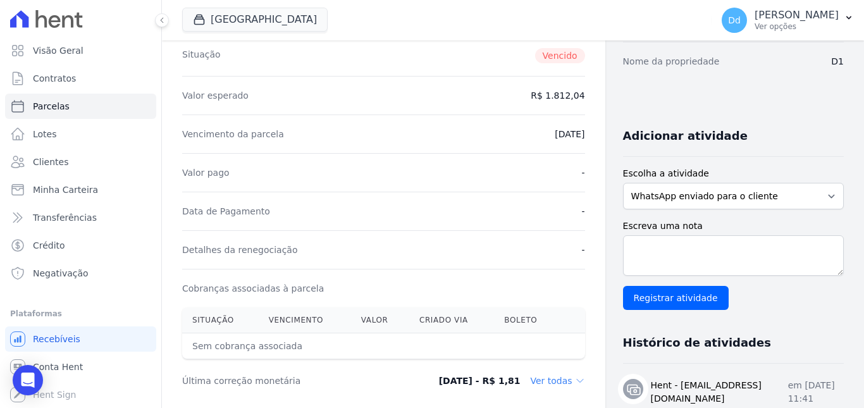
click at [431, 202] on div "Data de Pagamento -" at bounding box center [383, 211] width 403 height 39
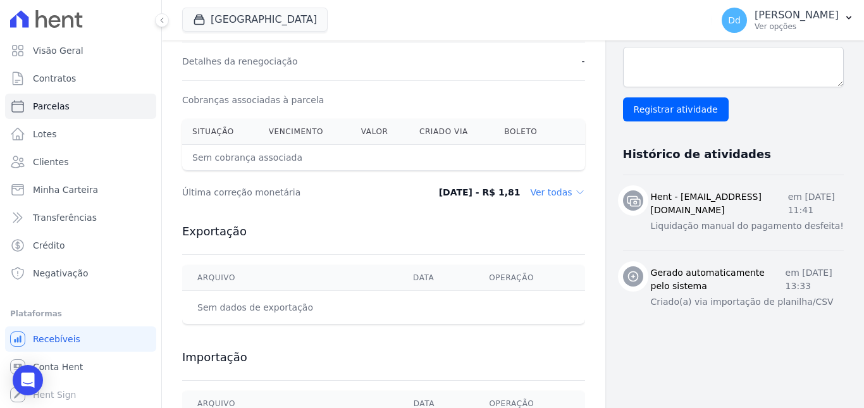
scroll to position [379, 0]
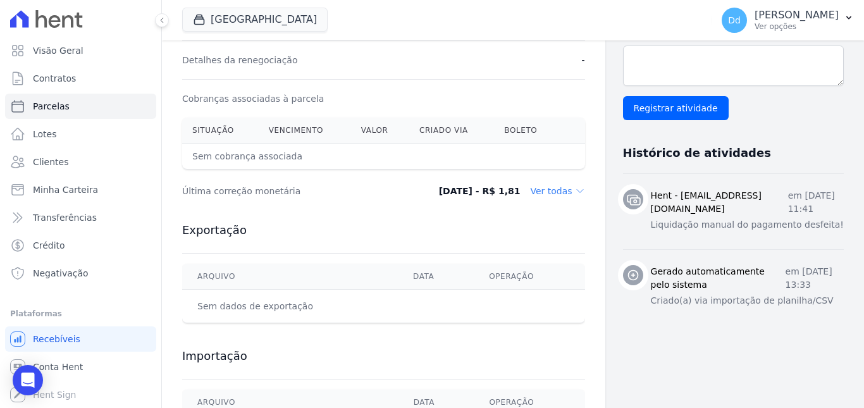
click at [556, 191] on dd "Ver todas" at bounding box center [557, 191] width 54 height 13
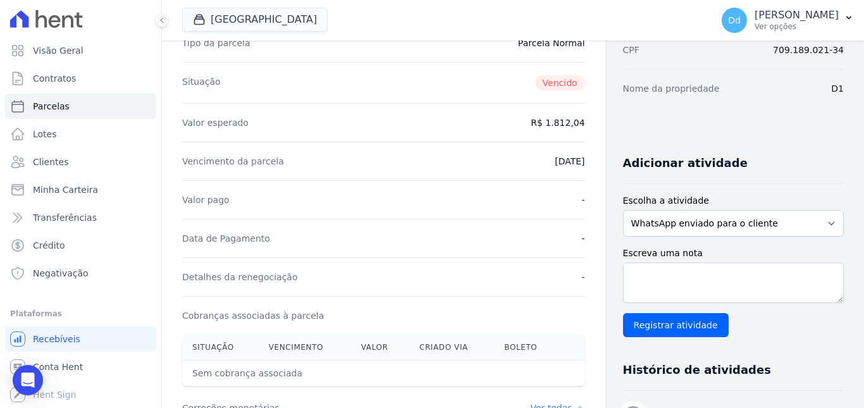
scroll to position [355, 0]
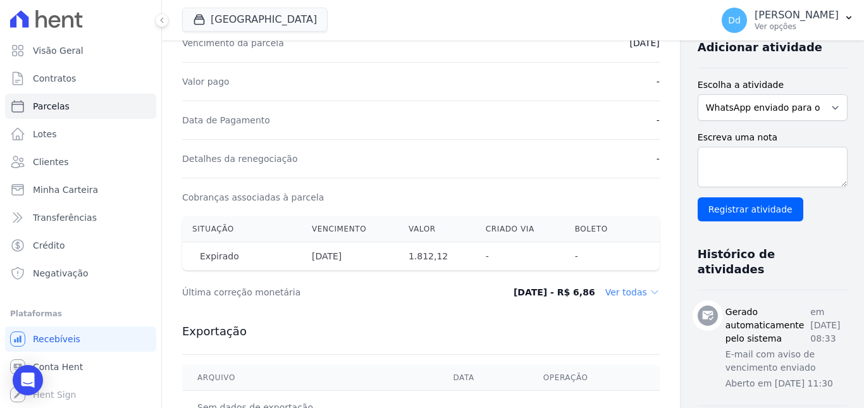
scroll to position [278, 0]
drag, startPoint x: 579, startPoint y: 295, endPoint x: 569, endPoint y: 292, distance: 9.8
click at [605, 295] on dd "Ver todas" at bounding box center [632, 292] width 54 height 13
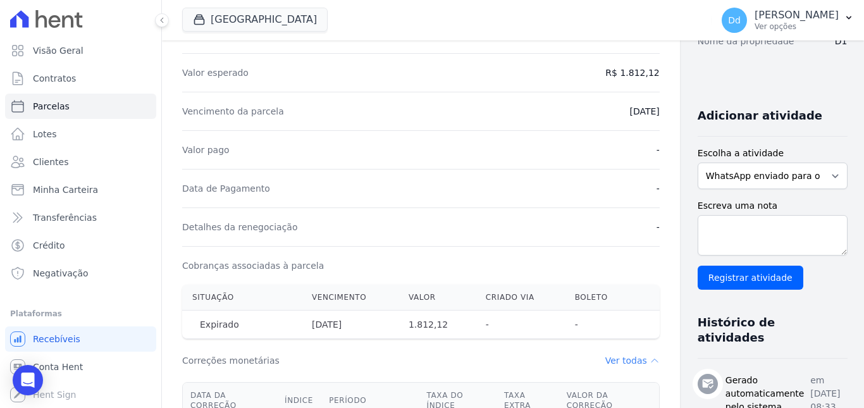
scroll to position [443, 0]
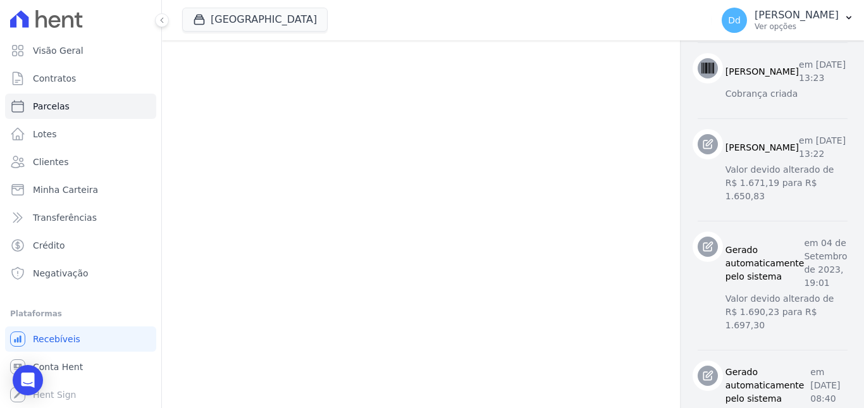
scroll to position [1126, 0]
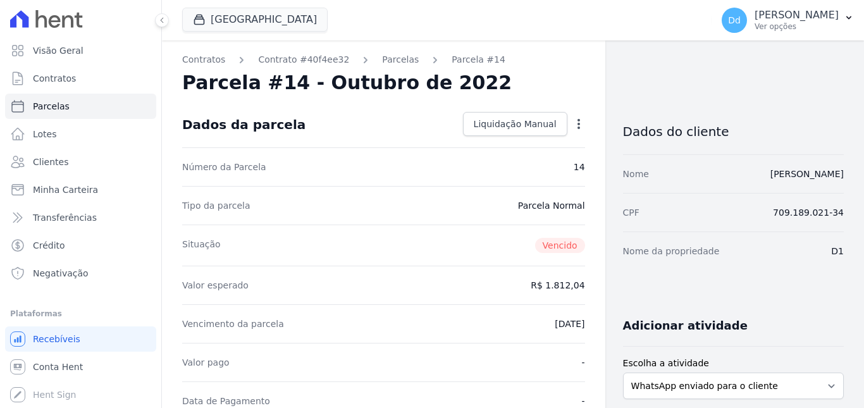
click at [577, 123] on icon "button" at bounding box center [578, 124] width 3 height 10
click at [477, 141] on link "Alterar" at bounding box center [524, 141] width 111 height 23
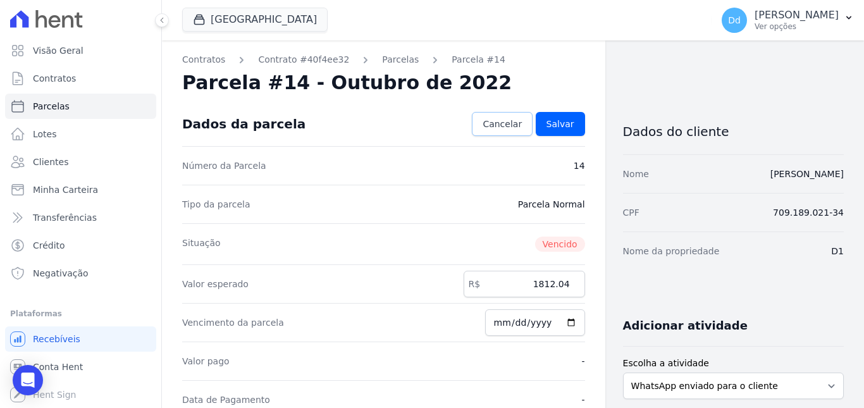
click at [512, 120] on span "Cancelar" at bounding box center [501, 124] width 39 height 13
click at [577, 124] on icon "button" at bounding box center [578, 124] width 3 height 10
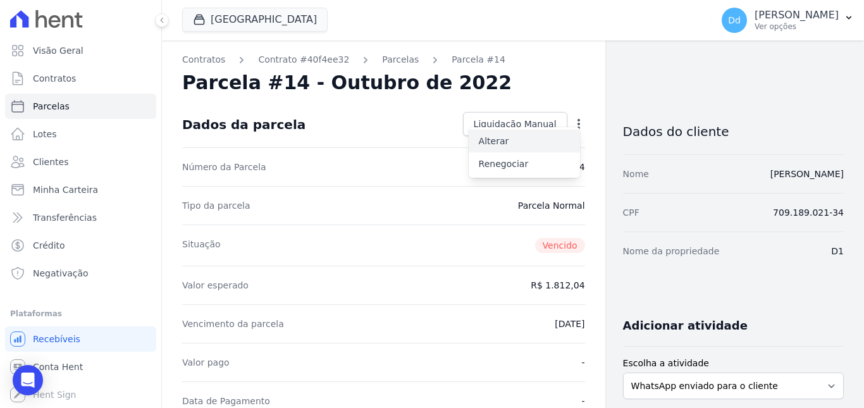
click at [516, 149] on link "Alterar" at bounding box center [524, 141] width 111 height 23
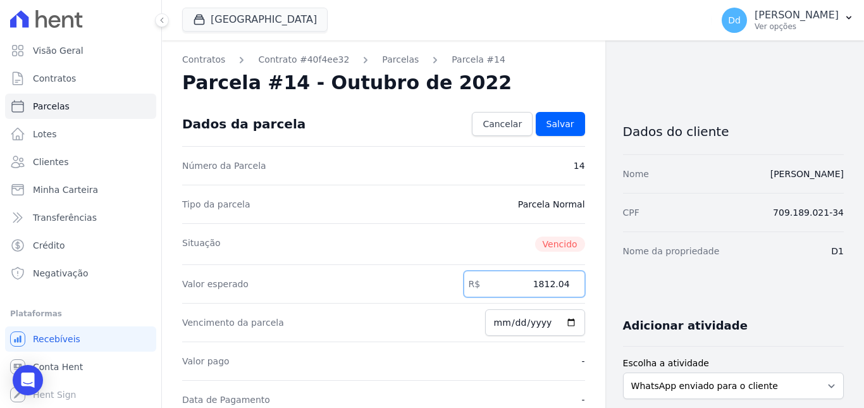
drag, startPoint x: 528, startPoint y: 281, endPoint x: 631, endPoint y: 281, distance: 103.1
type input "1615.76"
click at [545, 132] on link "Salvar" at bounding box center [560, 124] width 49 height 24
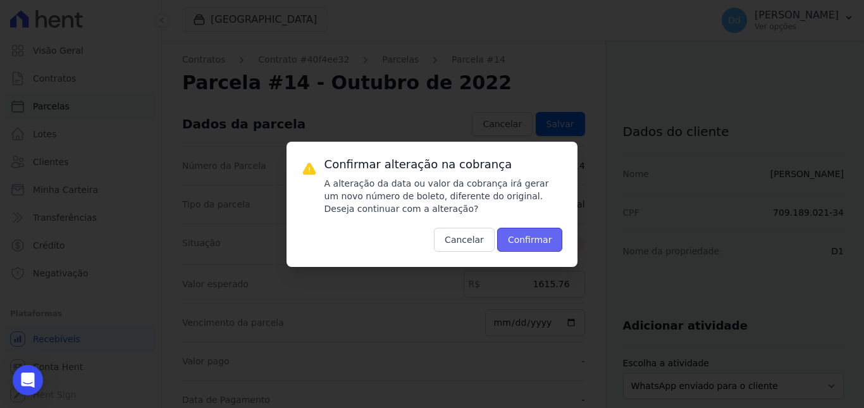
click at [526, 234] on button "Confirmar" at bounding box center [530, 240] width 66 height 24
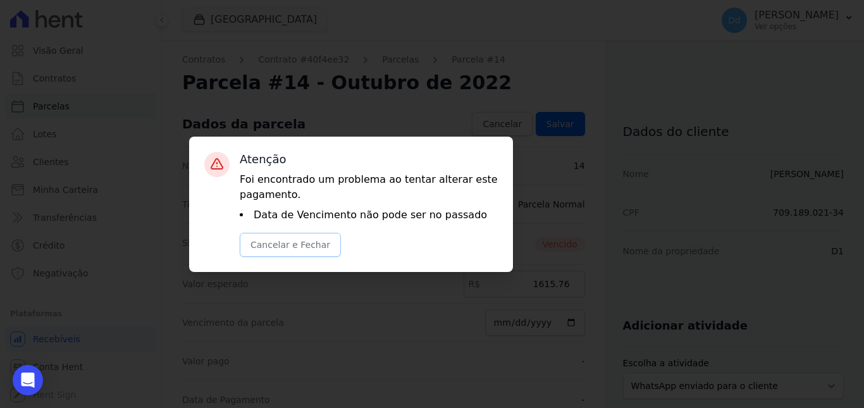
click at [304, 248] on button "Cancelar e Fechar" at bounding box center [290, 245] width 101 height 24
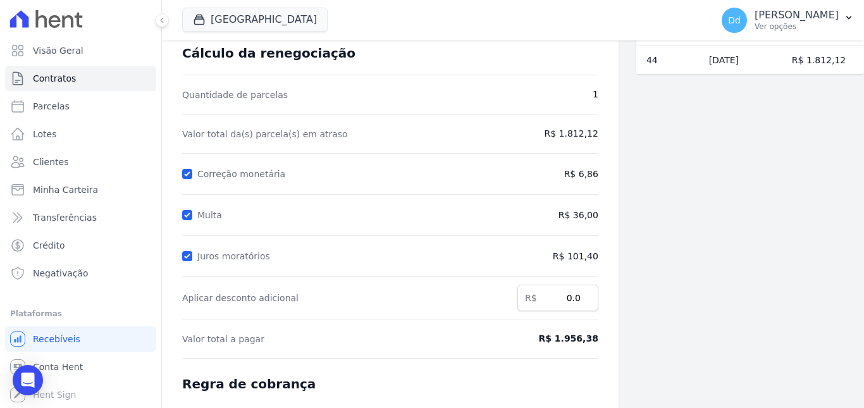
scroll to position [226, 0]
